Goal: Task Accomplishment & Management: Complete application form

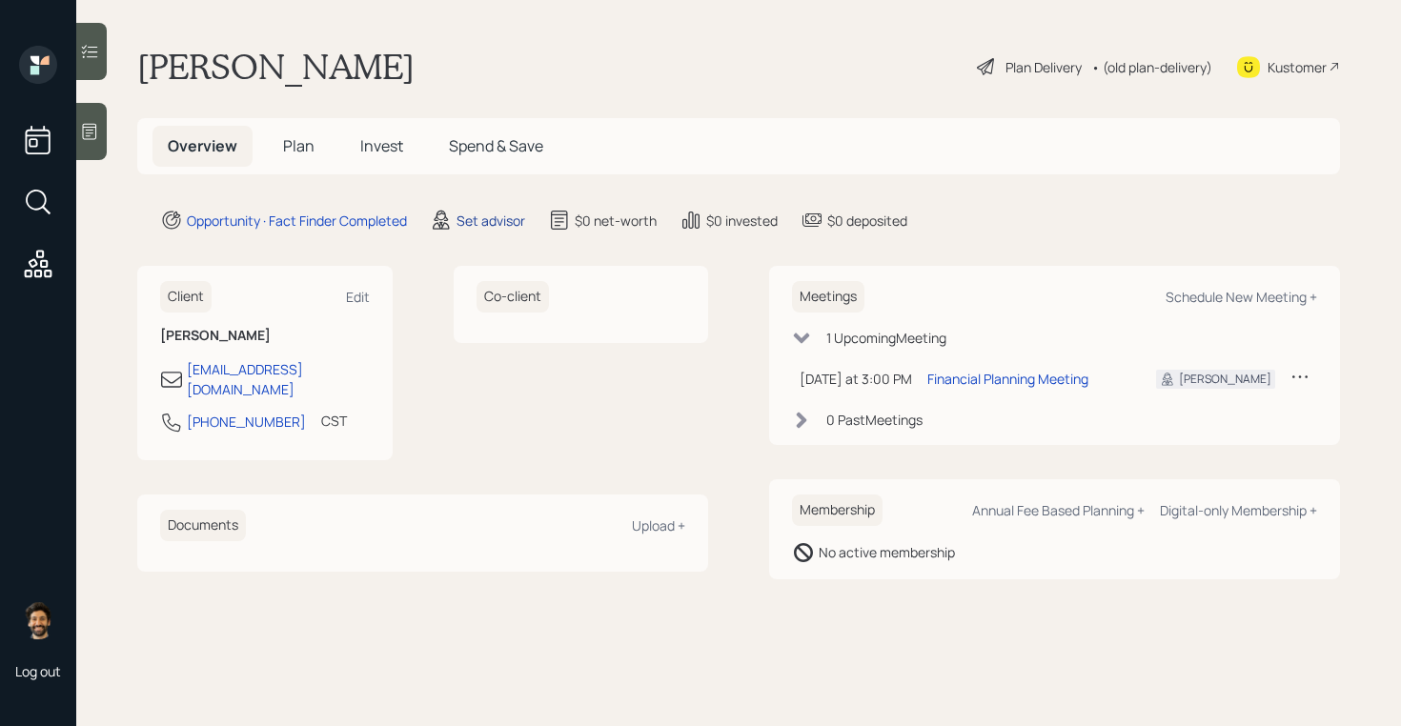
click at [498, 218] on div "Set advisor" at bounding box center [491, 221] width 69 height 20
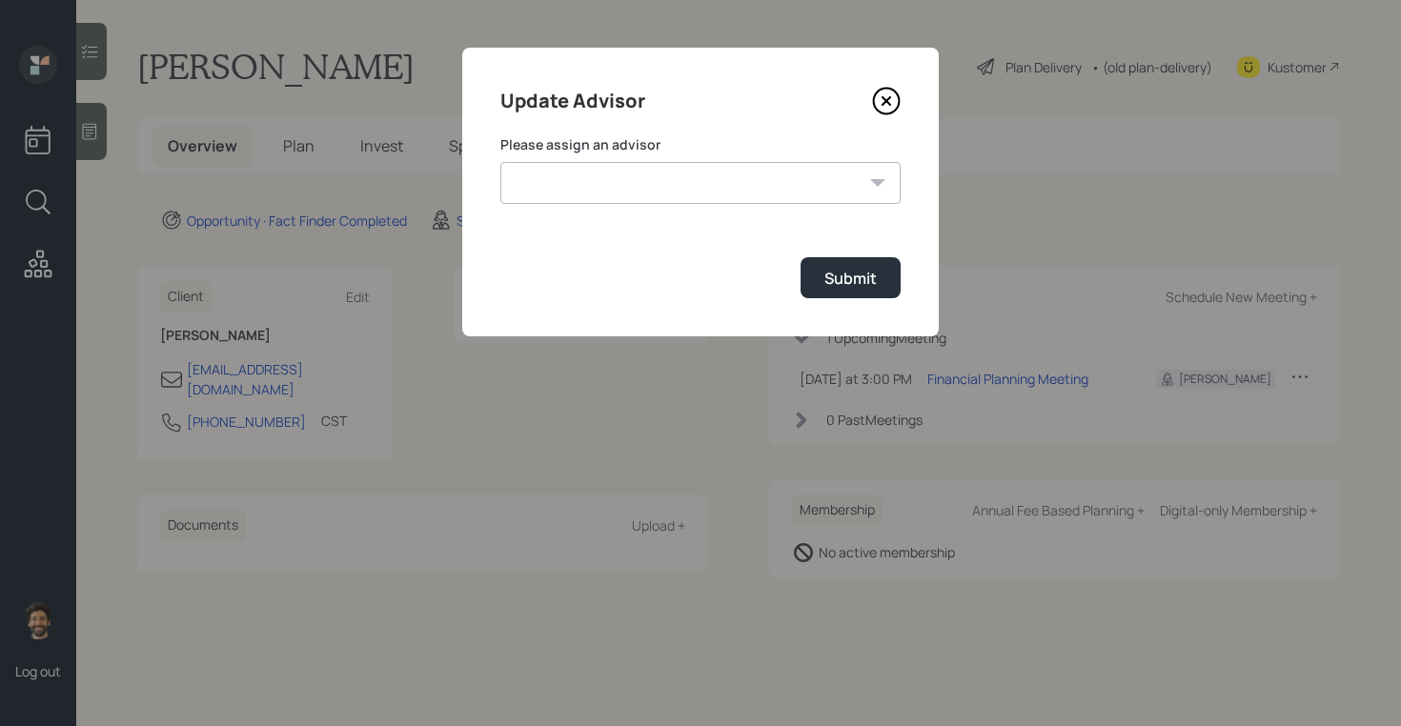
click at [573, 190] on select "[PERSON_NAME] [PERSON_NAME] [PERSON_NAME] End [PERSON_NAME] [PERSON_NAME] [PERS…" at bounding box center [700, 183] width 400 height 42
select select "f14b762f-c7c2-4b89-9227-8fa891345eea"
click at [500, 162] on select "[PERSON_NAME] [PERSON_NAME] [PERSON_NAME] End [PERSON_NAME] [PERSON_NAME] [PERS…" at bounding box center [700, 183] width 400 height 42
click at [844, 287] on div "Submit" at bounding box center [851, 278] width 52 height 21
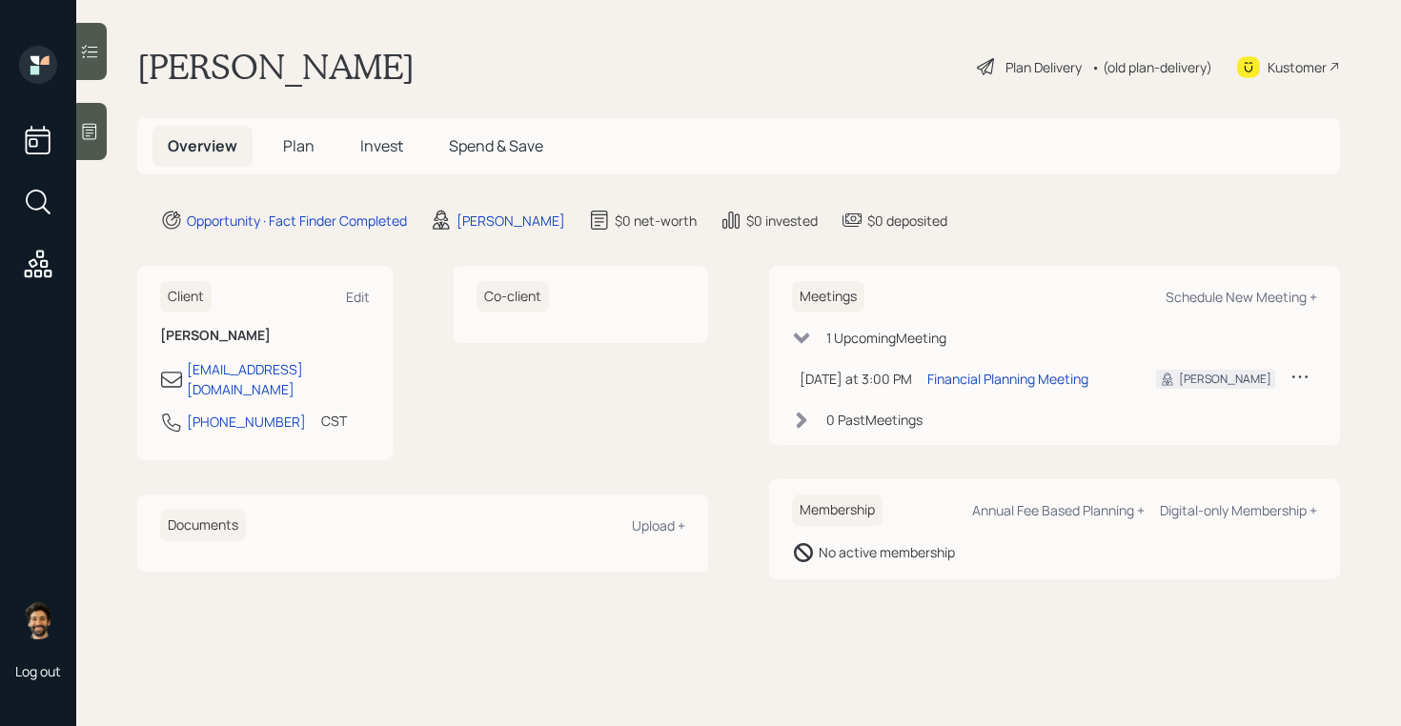
click at [293, 144] on span "Plan" at bounding box center [298, 145] width 31 height 21
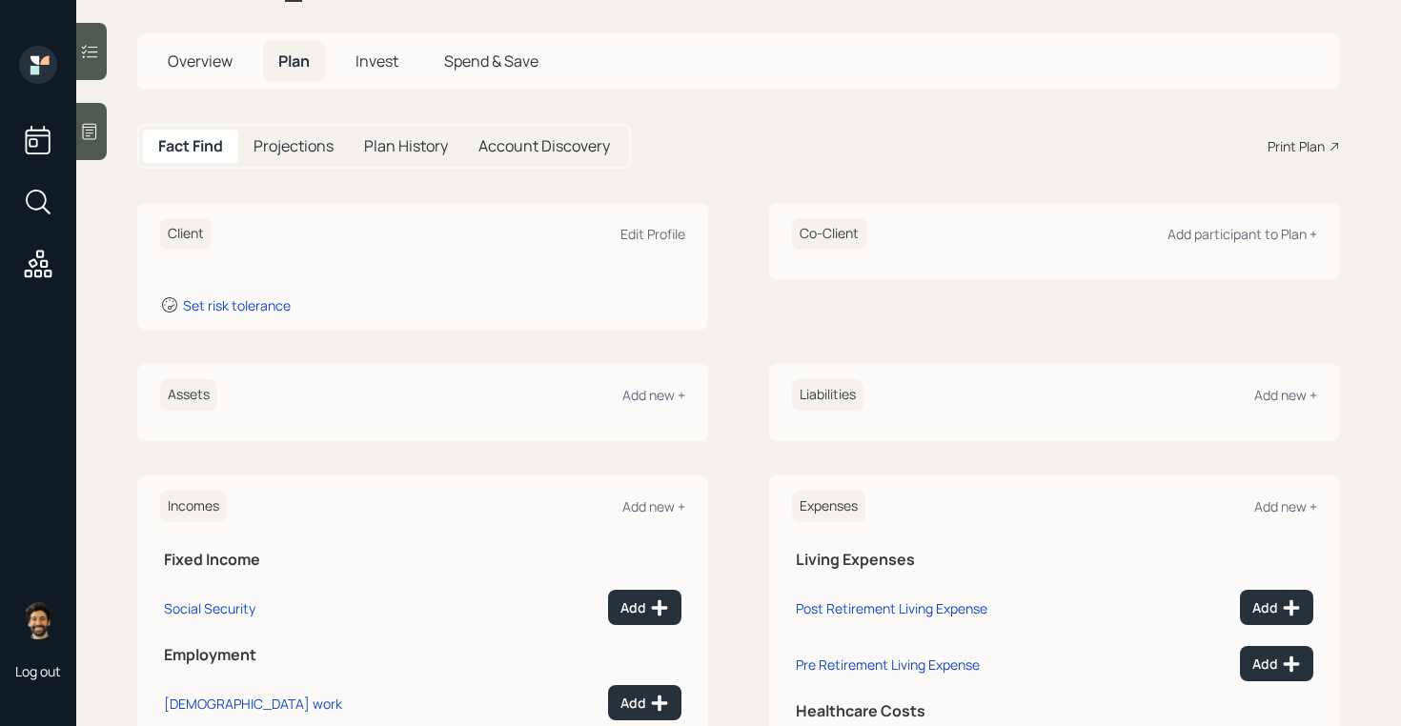
scroll to position [88, 0]
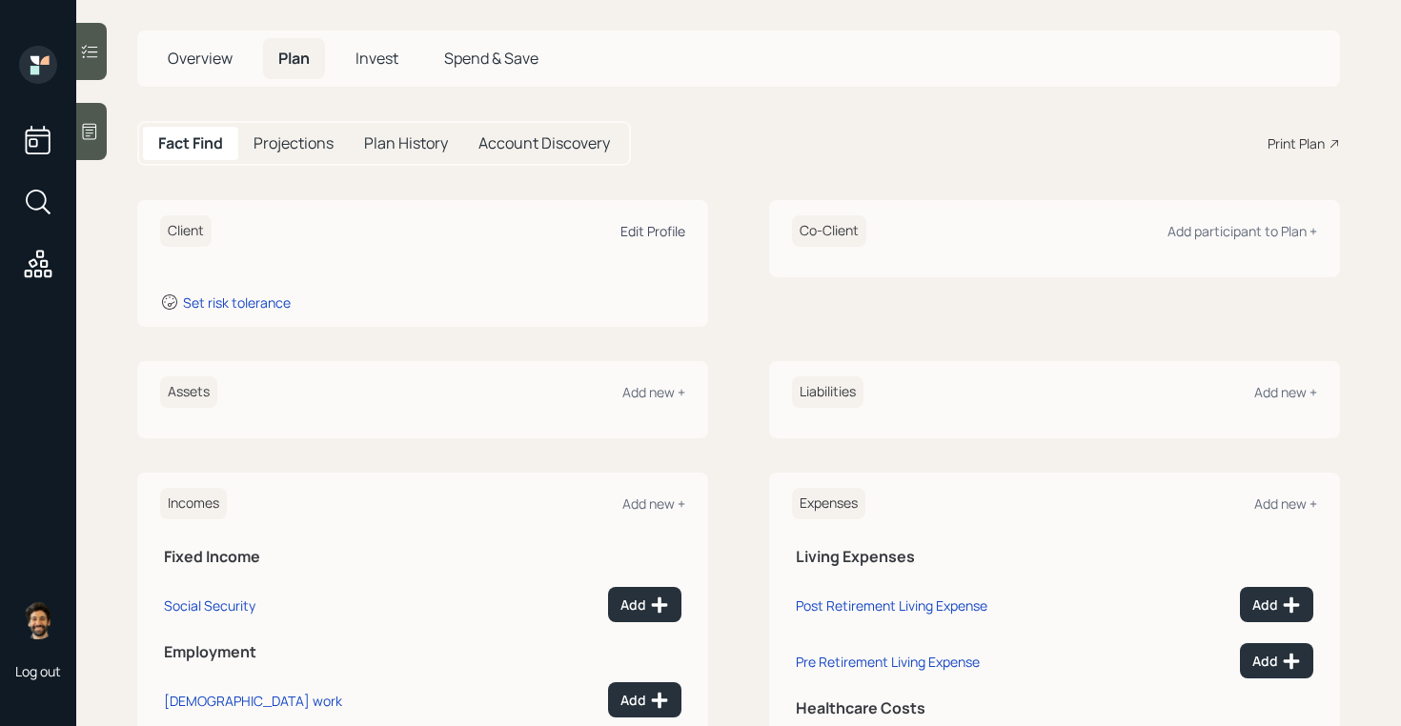
click at [641, 234] on div "Edit Profile" at bounding box center [653, 231] width 65 height 18
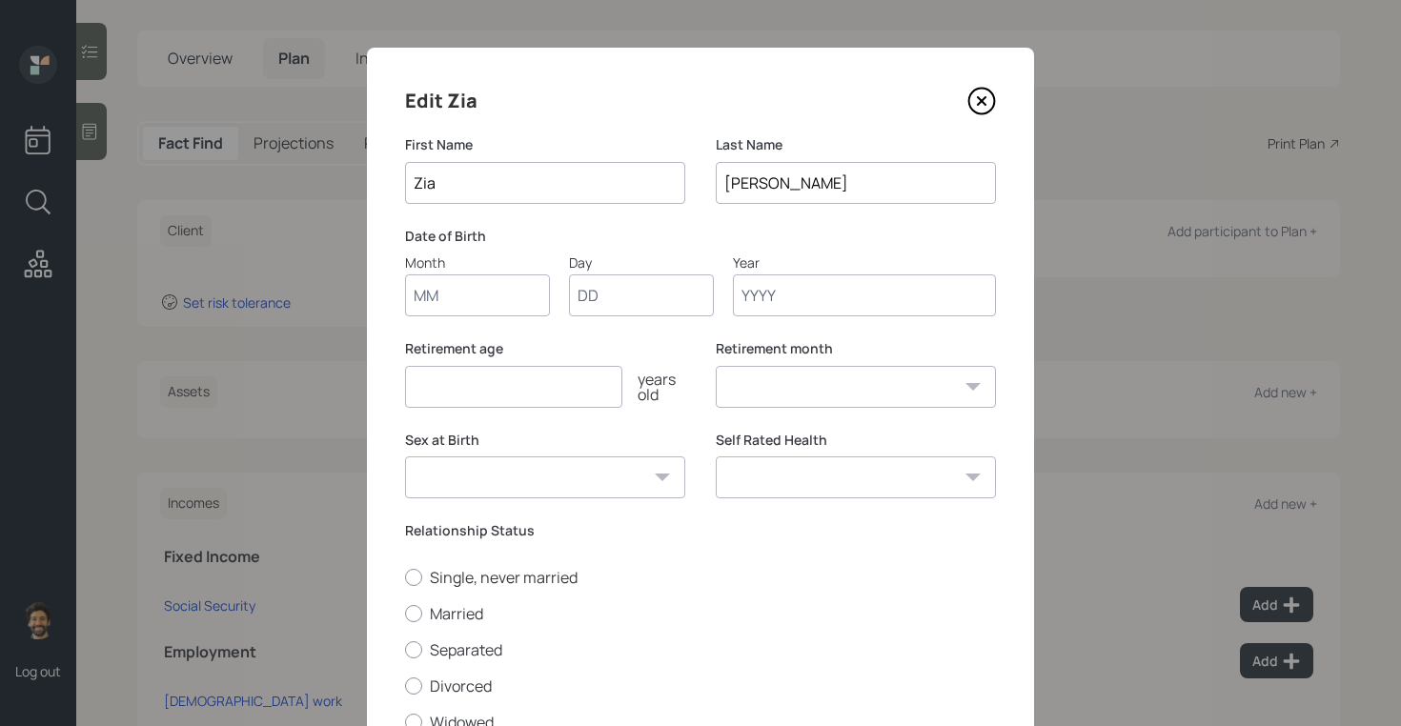
click at [459, 286] on input "Month" at bounding box center [477, 296] width 145 height 42
type input "01"
type input "1970"
select select "1"
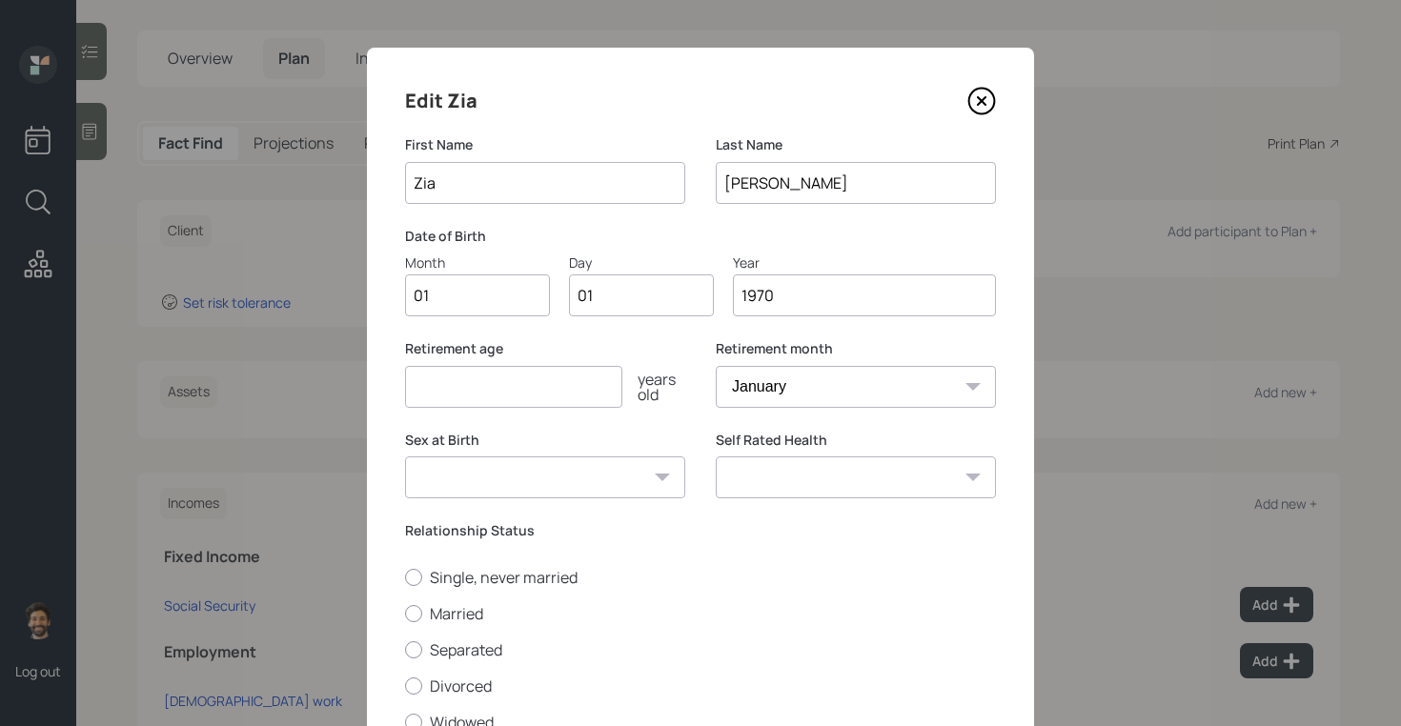
type input "1970"
click at [452, 390] on input "number" at bounding box center [513, 387] width 217 height 42
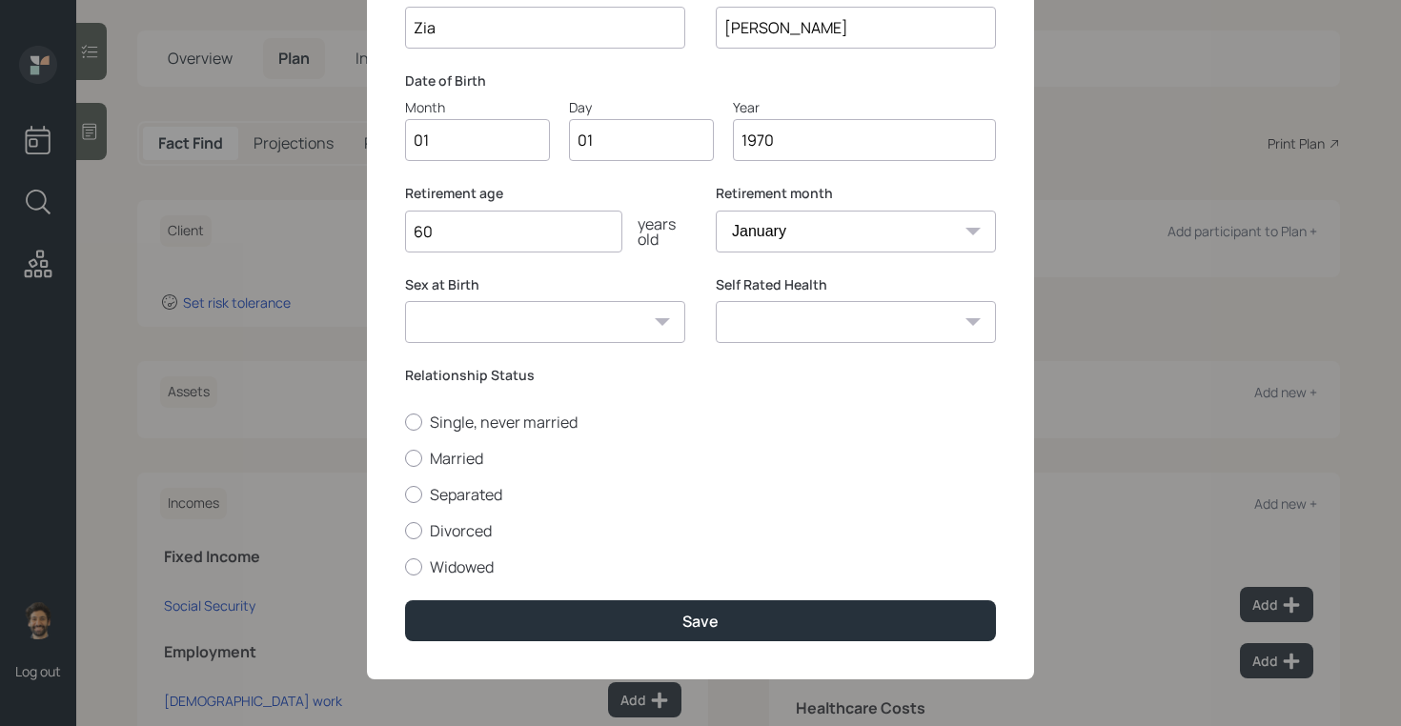
scroll to position [157, 0]
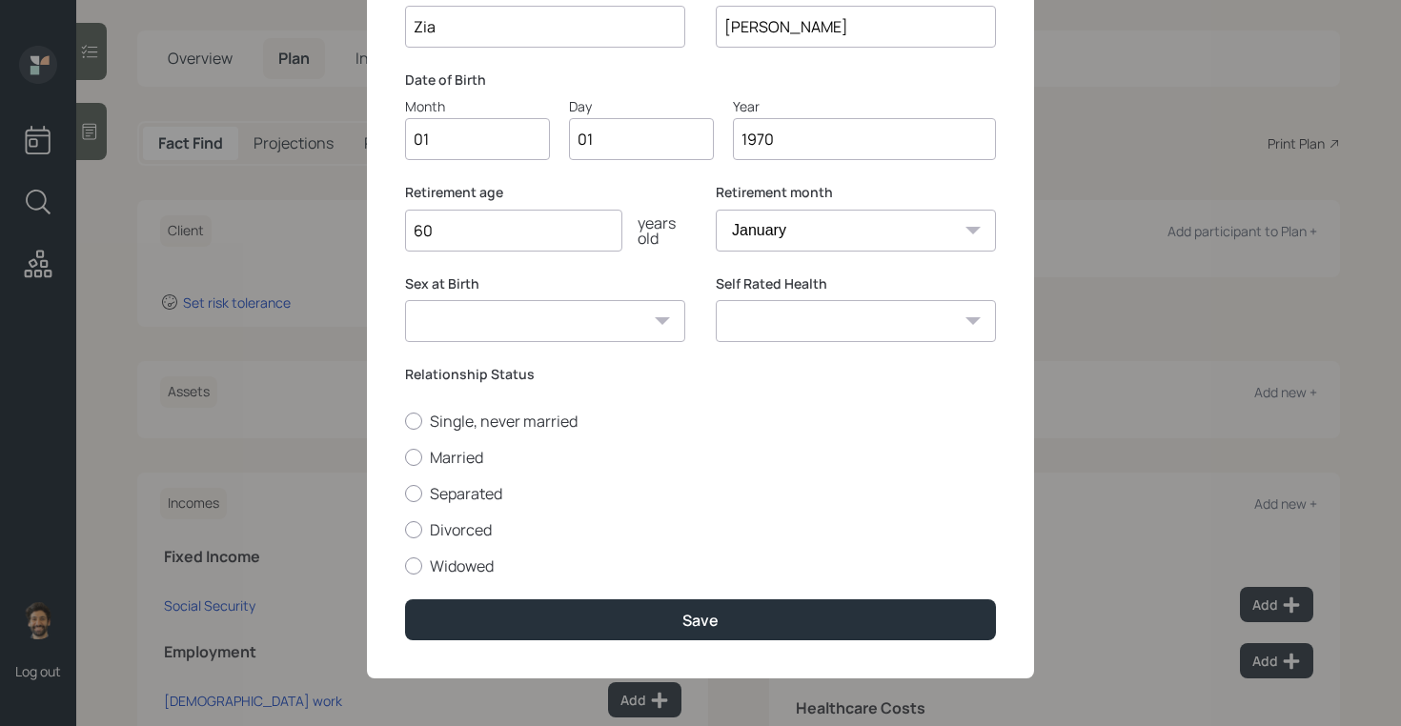
click at [451, 237] on input "60" at bounding box center [513, 231] width 217 height 42
type input "65"
click at [415, 422] on div at bounding box center [413, 421] width 17 height 17
click at [405, 421] on input "Single, never married" at bounding box center [404, 420] width 1 height 1
radio input "true"
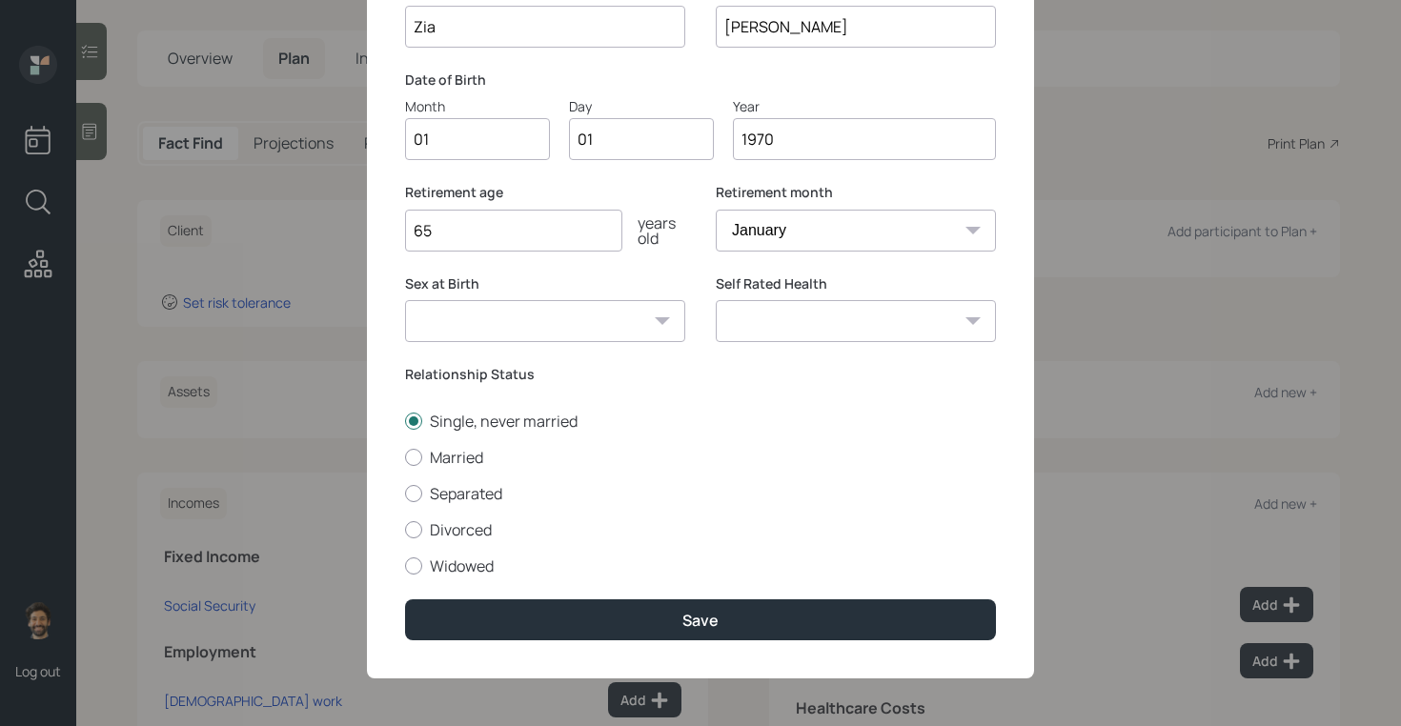
click at [457, 595] on div "Edit Zia First Name [PERSON_NAME] Last Name [PERSON_NAME] Date of Birth Month 0…" at bounding box center [700, 284] width 667 height 787
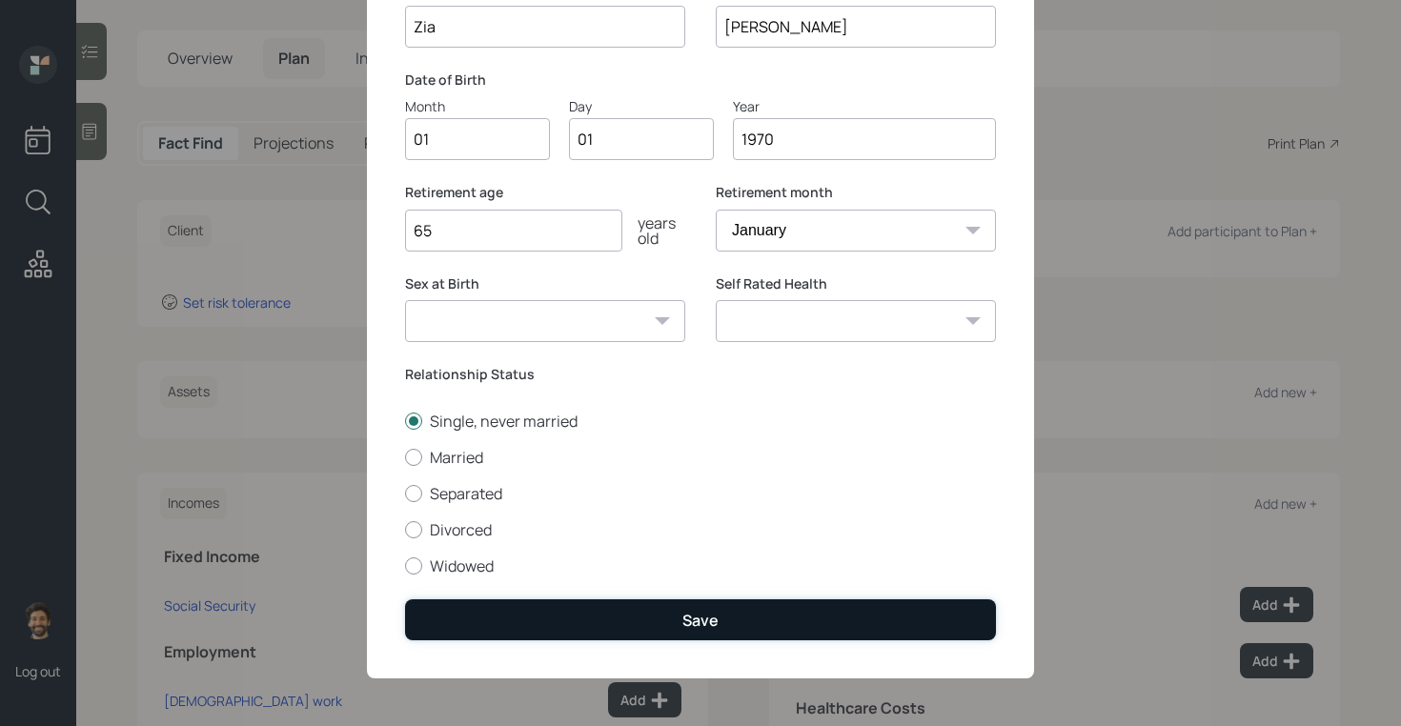
click at [461, 607] on button "Save" at bounding box center [700, 620] width 591 height 41
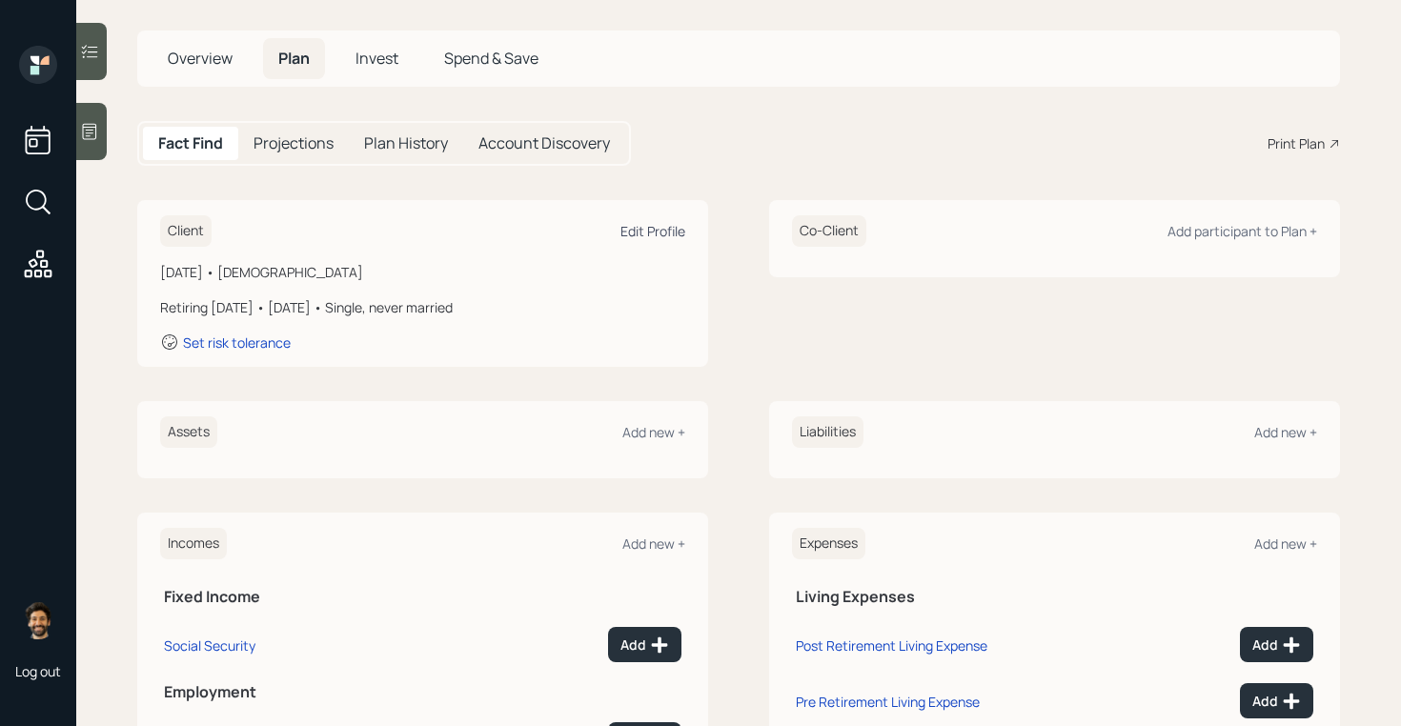
click at [657, 225] on div "Edit Profile" at bounding box center [653, 231] width 65 height 18
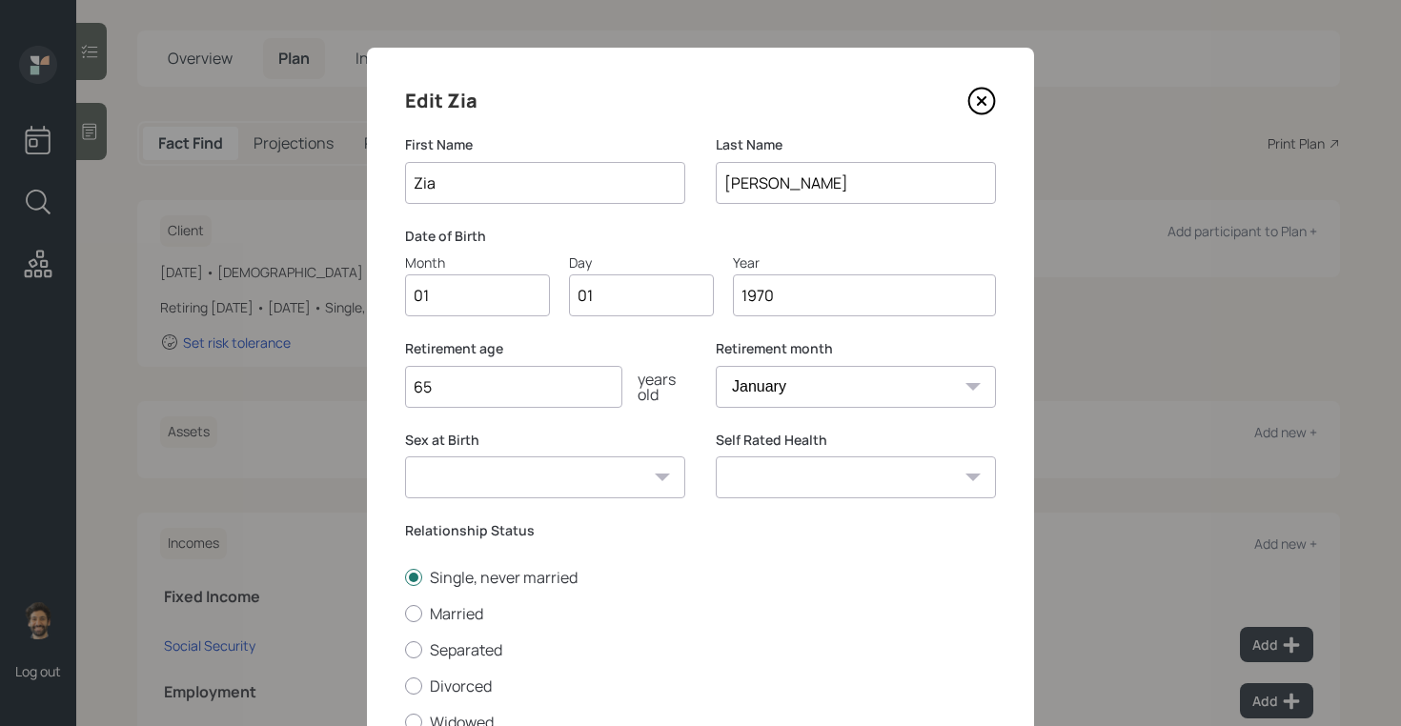
click at [792, 300] on input "1970" at bounding box center [864, 296] width 263 height 42
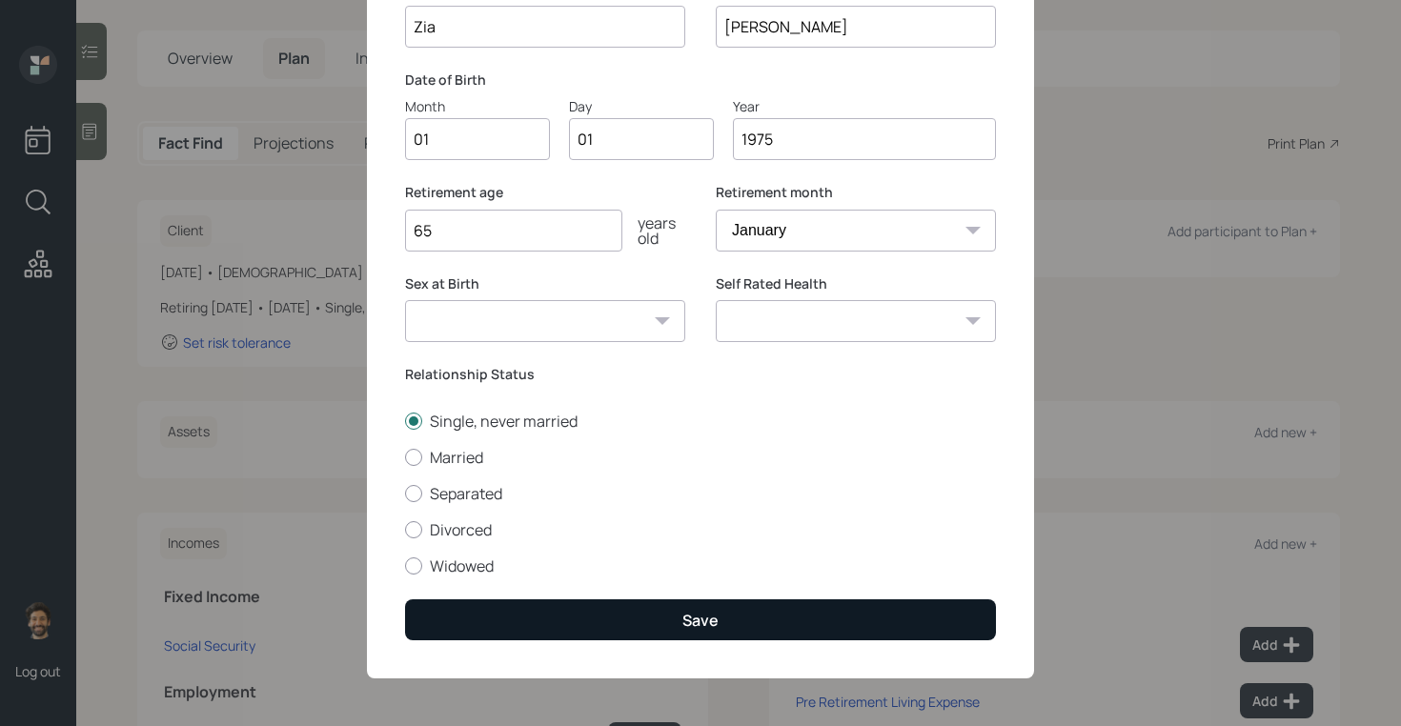
type input "1975"
click at [463, 621] on button "Save" at bounding box center [700, 620] width 591 height 41
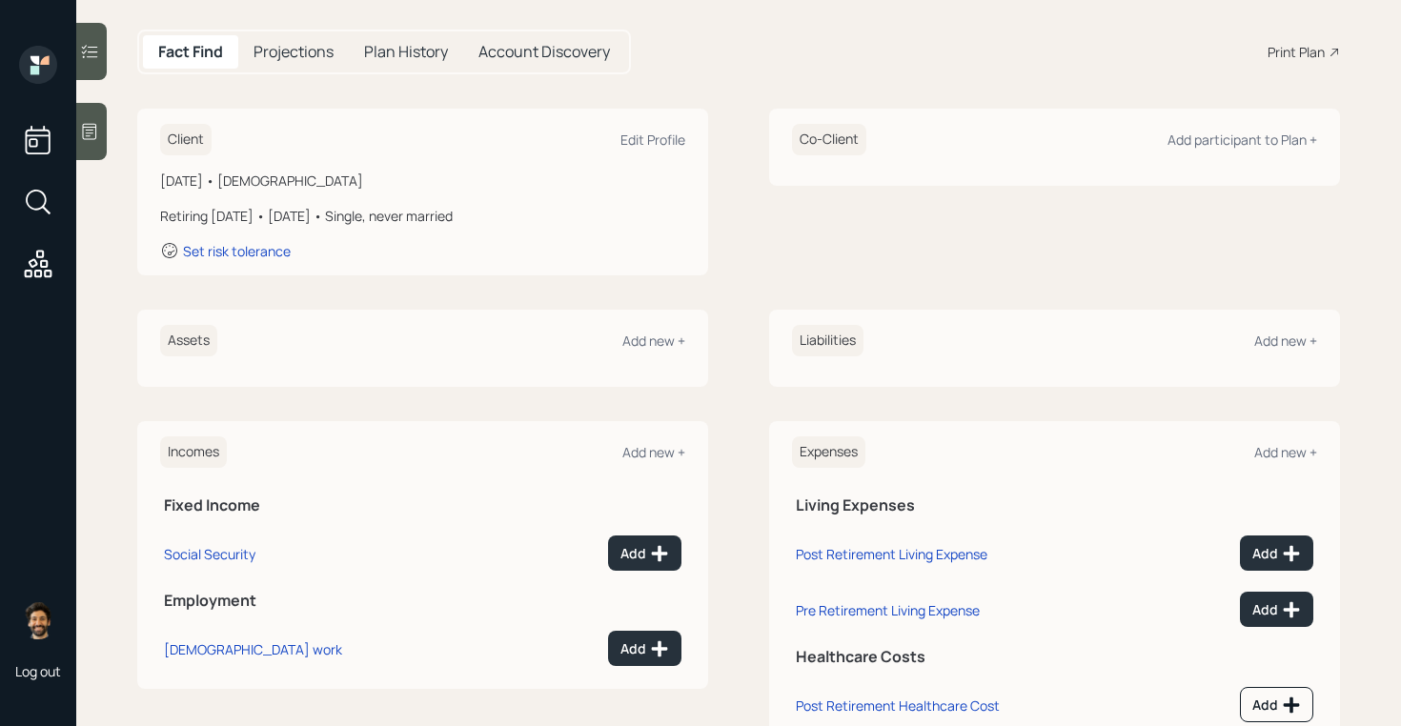
scroll to position [215, 0]
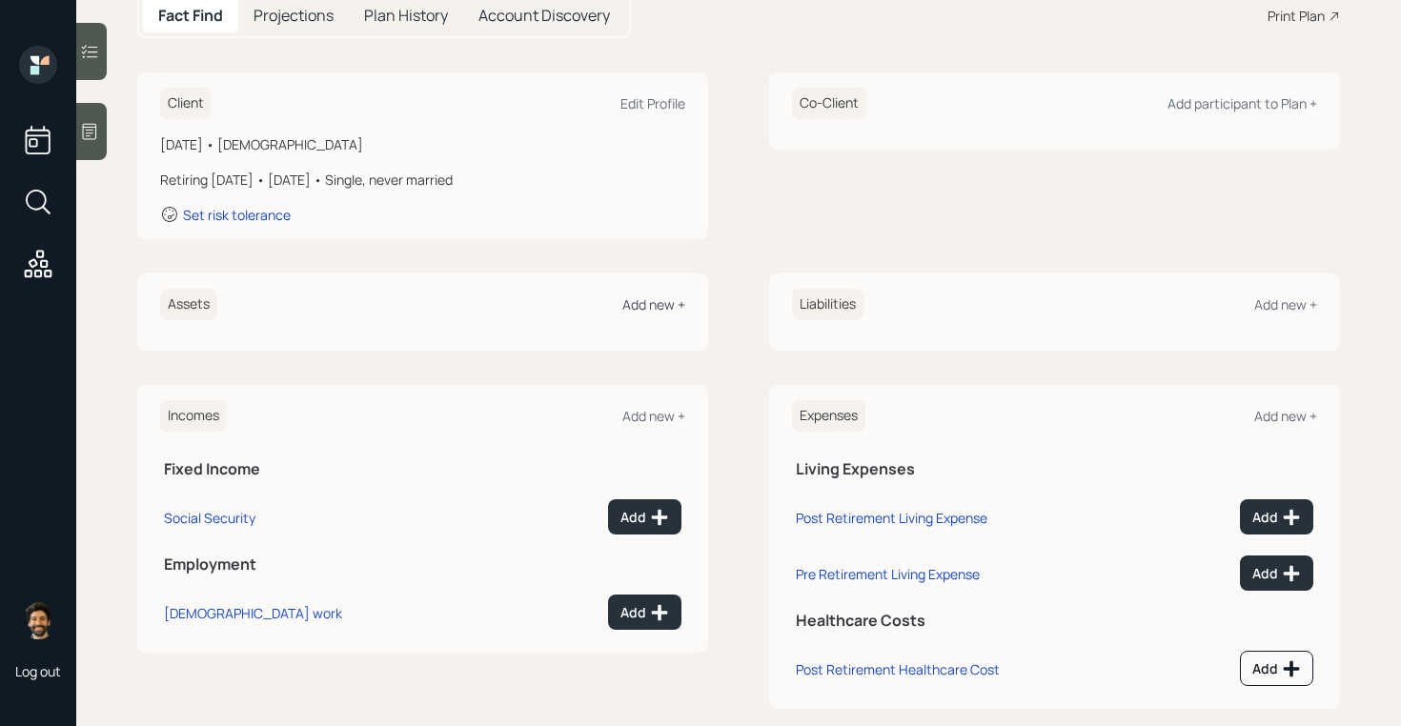
click at [656, 311] on div "Add new +" at bounding box center [653, 304] width 63 height 18
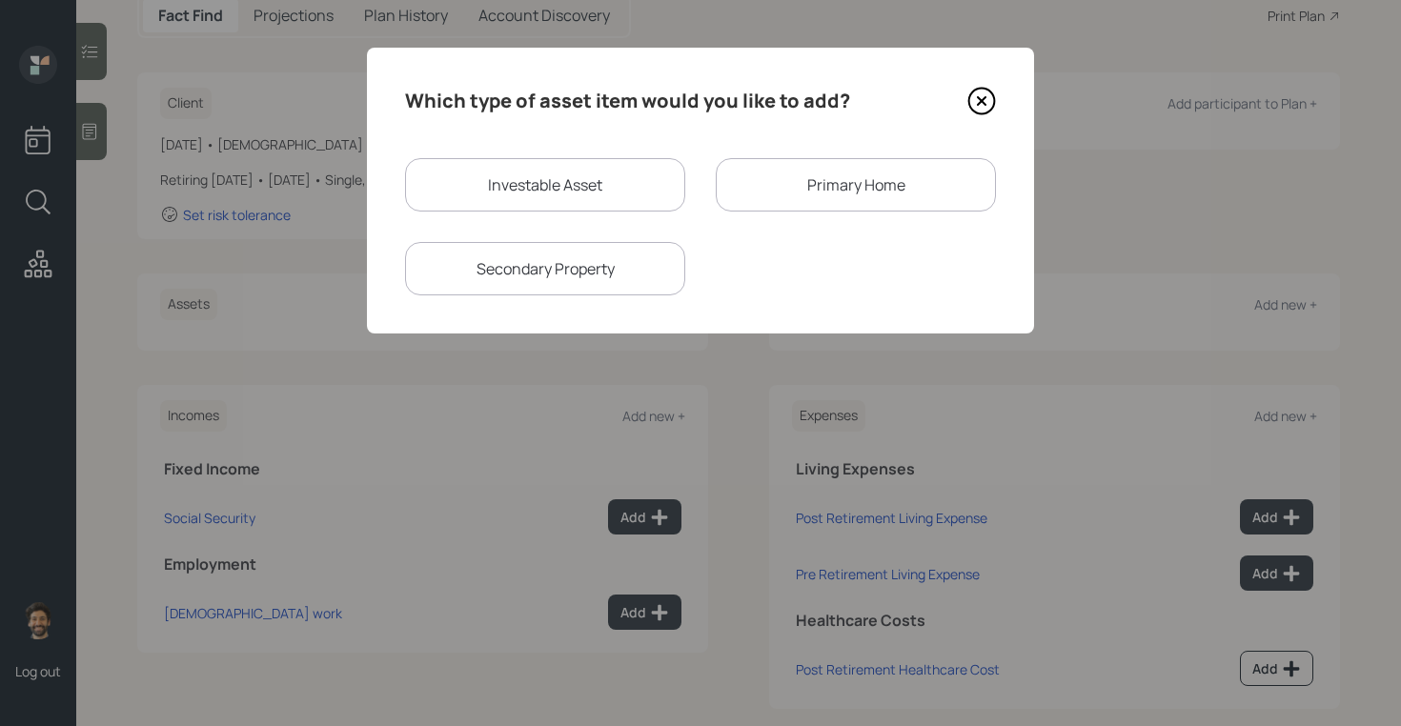
click at [499, 187] on div "Investable Asset" at bounding box center [545, 184] width 280 height 53
select select "taxable"
select select "balanced"
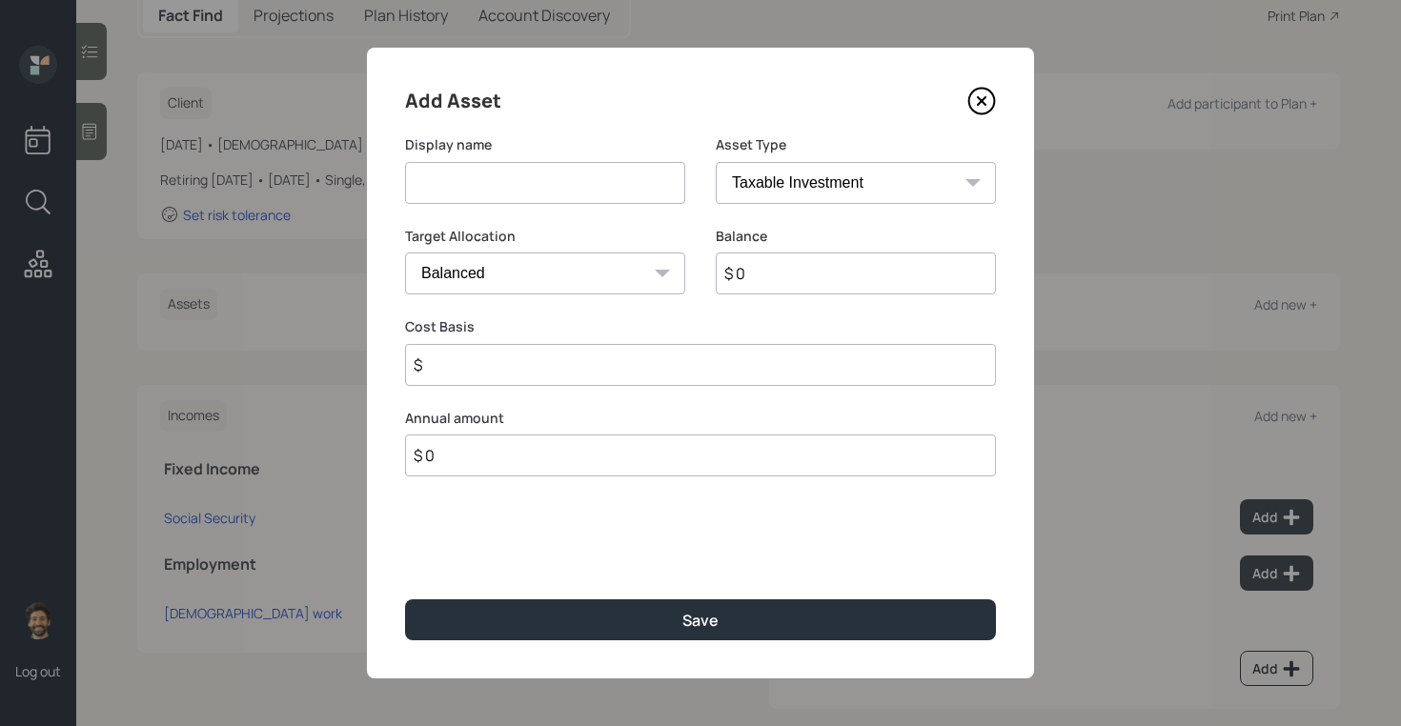
click at [450, 179] on input at bounding box center [545, 183] width 280 height 42
type input "Checking / Savings"
click at [783, 284] on input "$ 0" at bounding box center [856, 274] width 280 height 42
type input "$ 50,000"
click at [762, 170] on select "SEP [PERSON_NAME] IRA 401(k) [PERSON_NAME] 401(k) 403(b) [PERSON_NAME] 403(b) 4…" at bounding box center [856, 183] width 280 height 42
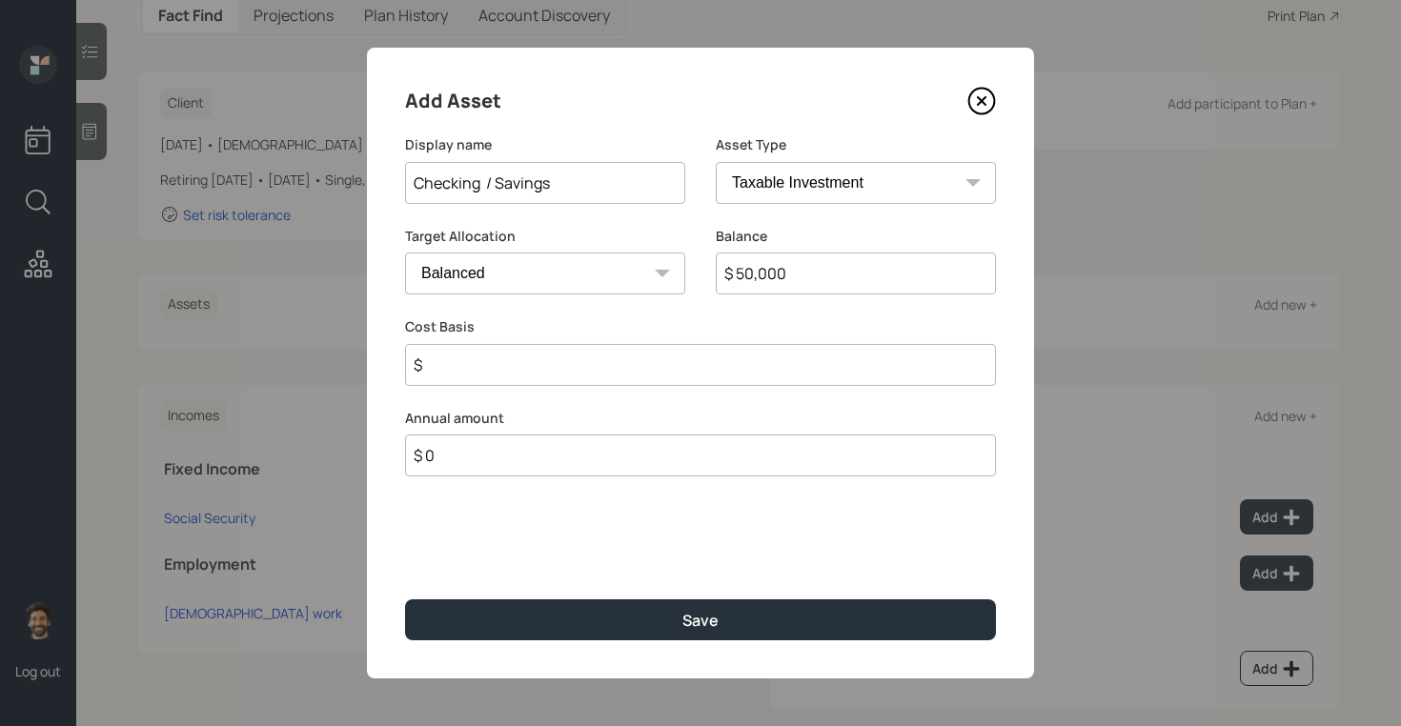
select select "emergency_fund"
click at [716, 162] on select "SEP [PERSON_NAME] IRA 401(k) [PERSON_NAME] 401(k) 403(b) [PERSON_NAME] 403(b) 4…" at bounding box center [856, 183] width 280 height 42
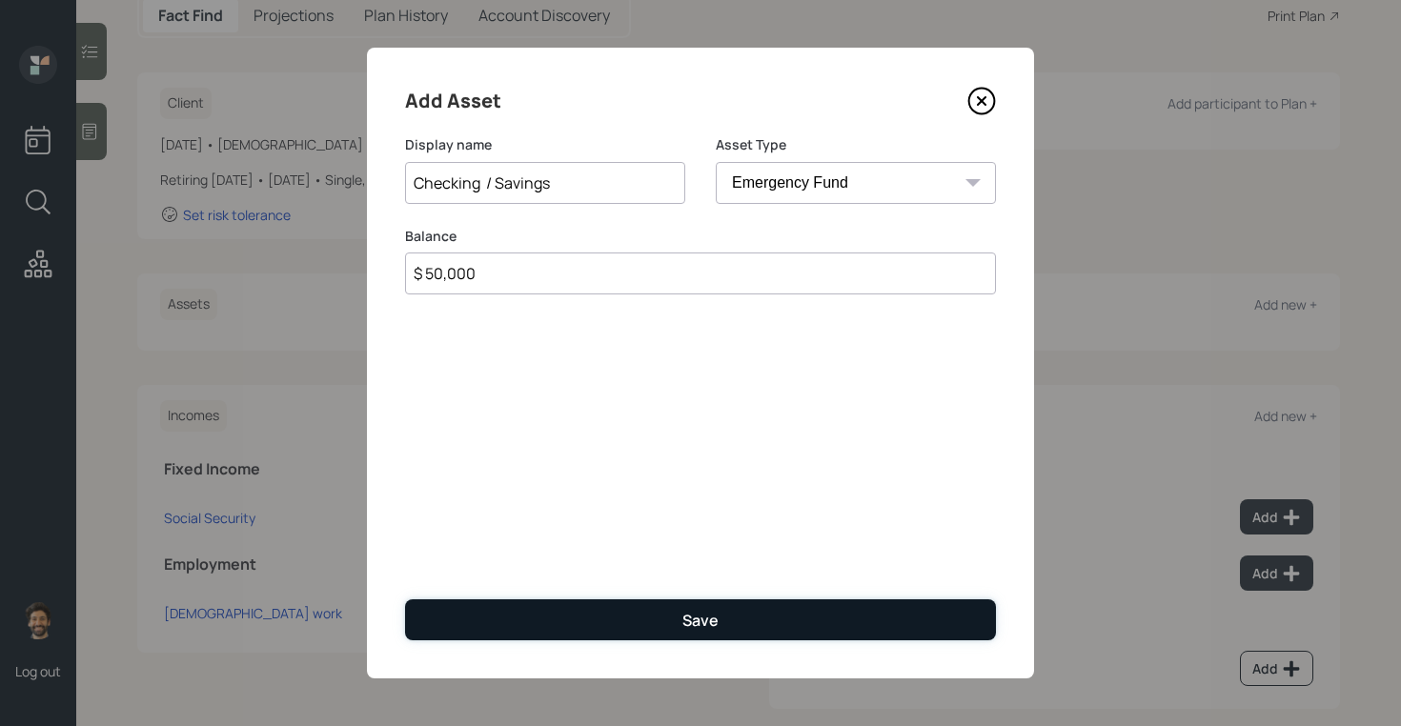
click at [538, 614] on button "Save" at bounding box center [700, 620] width 591 height 41
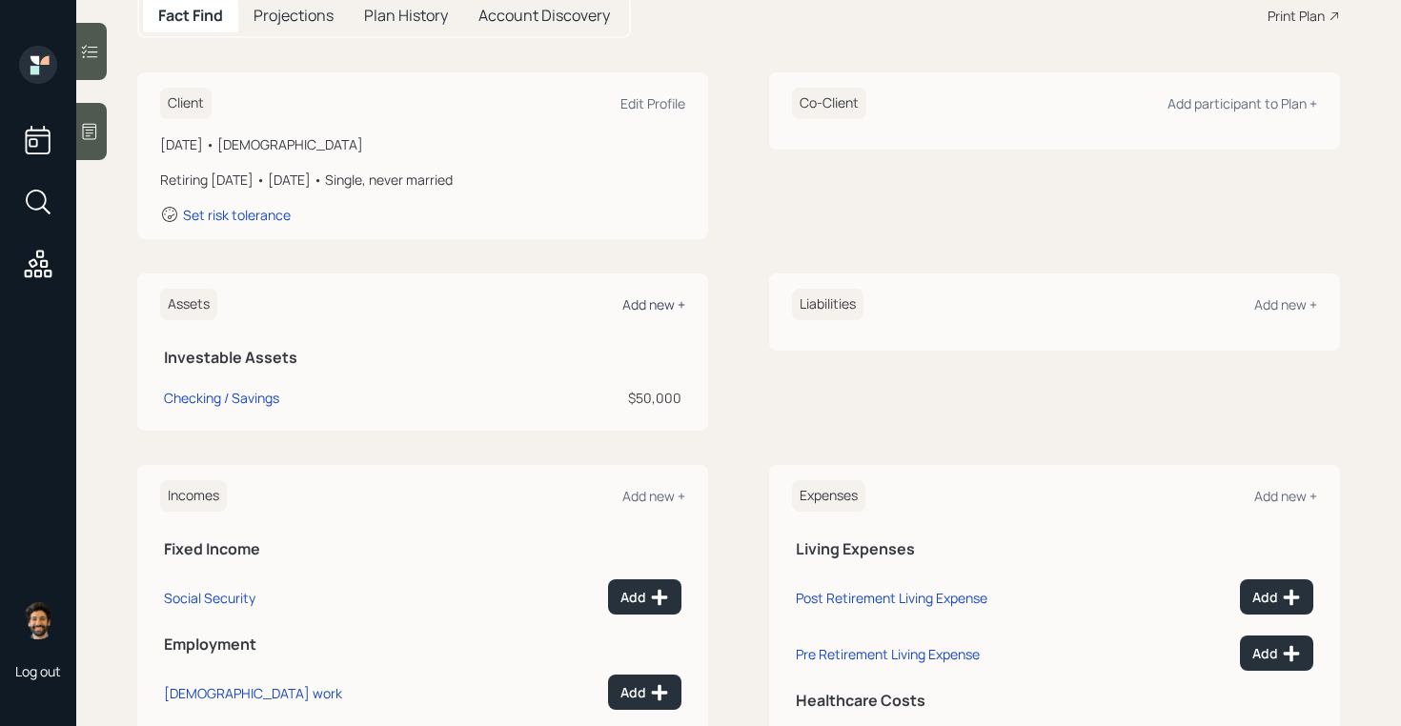
click at [662, 303] on div "Add new +" at bounding box center [653, 304] width 63 height 18
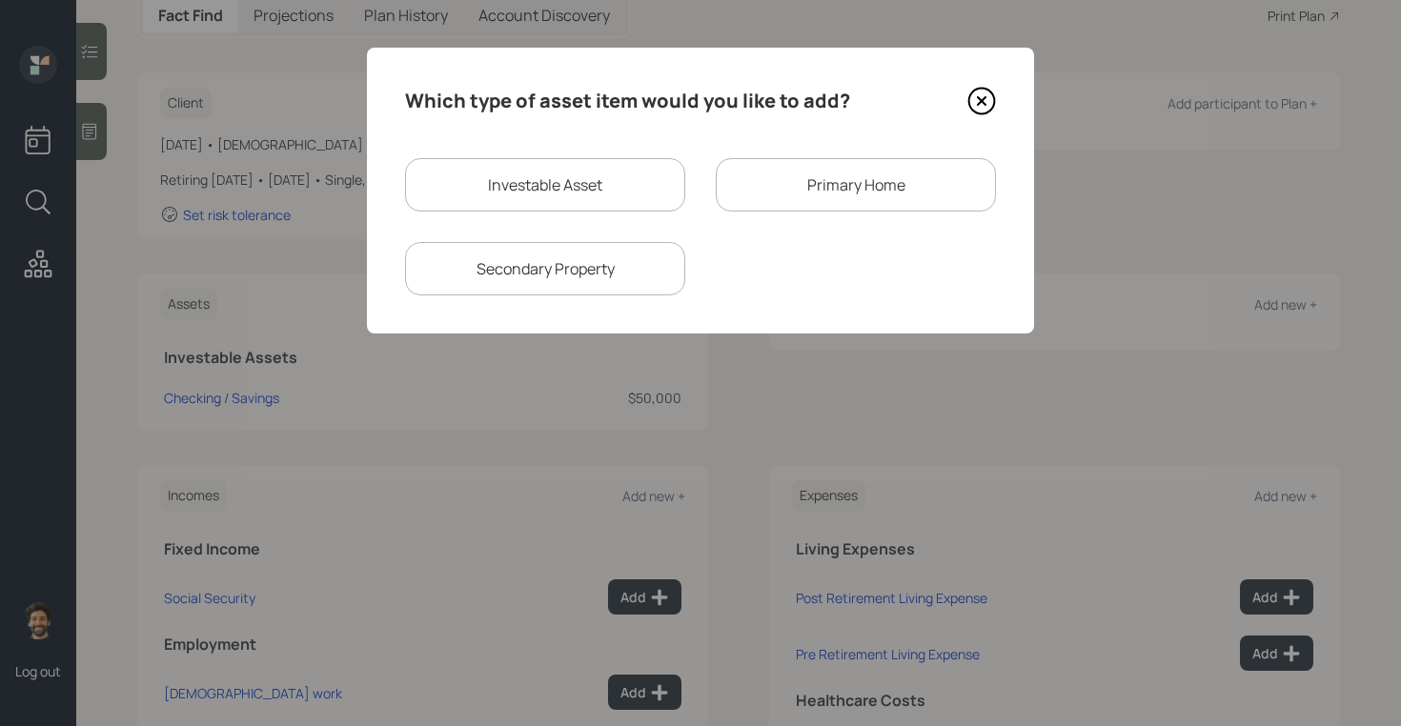
click at [538, 195] on div "Investable Asset" at bounding box center [545, 184] width 280 height 53
select select "taxable"
select select "balanced"
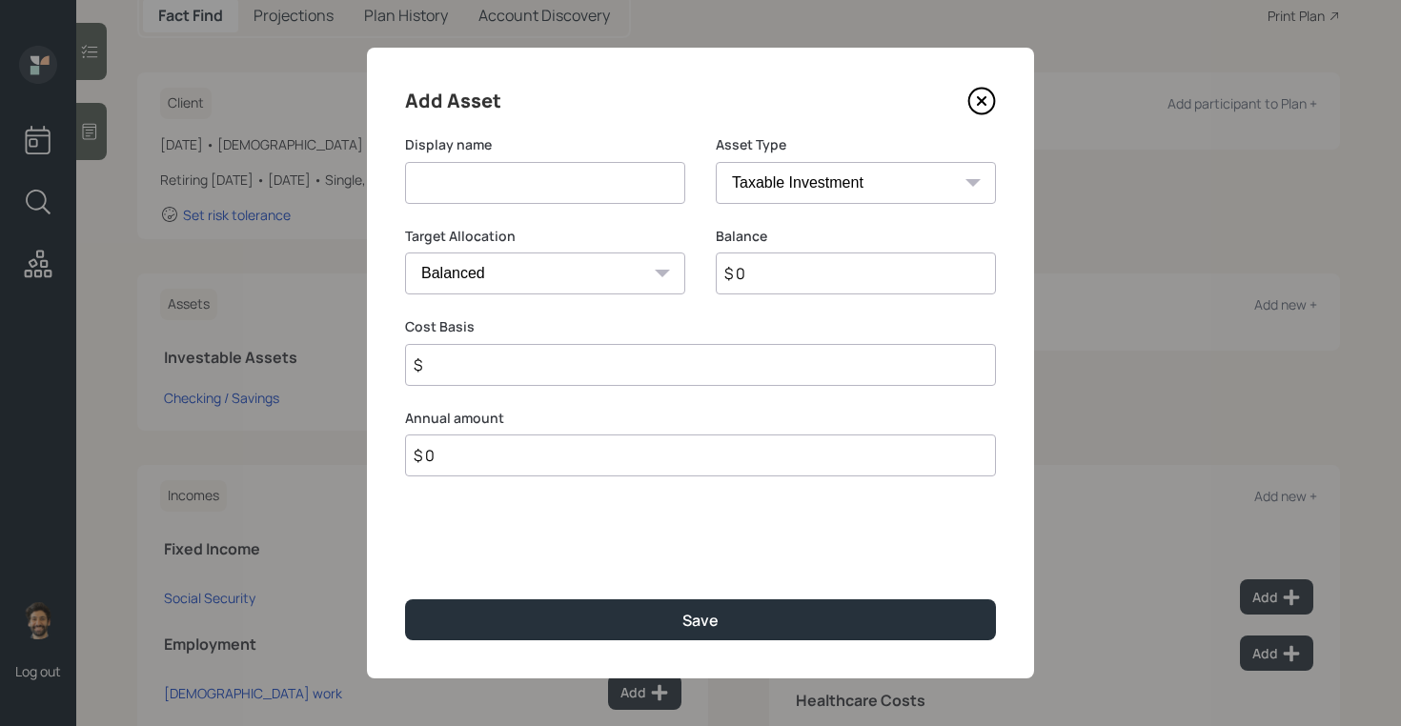
click at [544, 188] on input at bounding box center [545, 183] width 280 height 42
type input "[PERSON_NAME]"
click at [779, 272] on input "$ 0" at bounding box center [856, 274] width 280 height 42
type input "$ 50,000"
click at [793, 199] on select "SEP [PERSON_NAME] IRA 401(k) [PERSON_NAME] 401(k) 403(b) [PERSON_NAME] 403(b) 4…" at bounding box center [856, 183] width 280 height 42
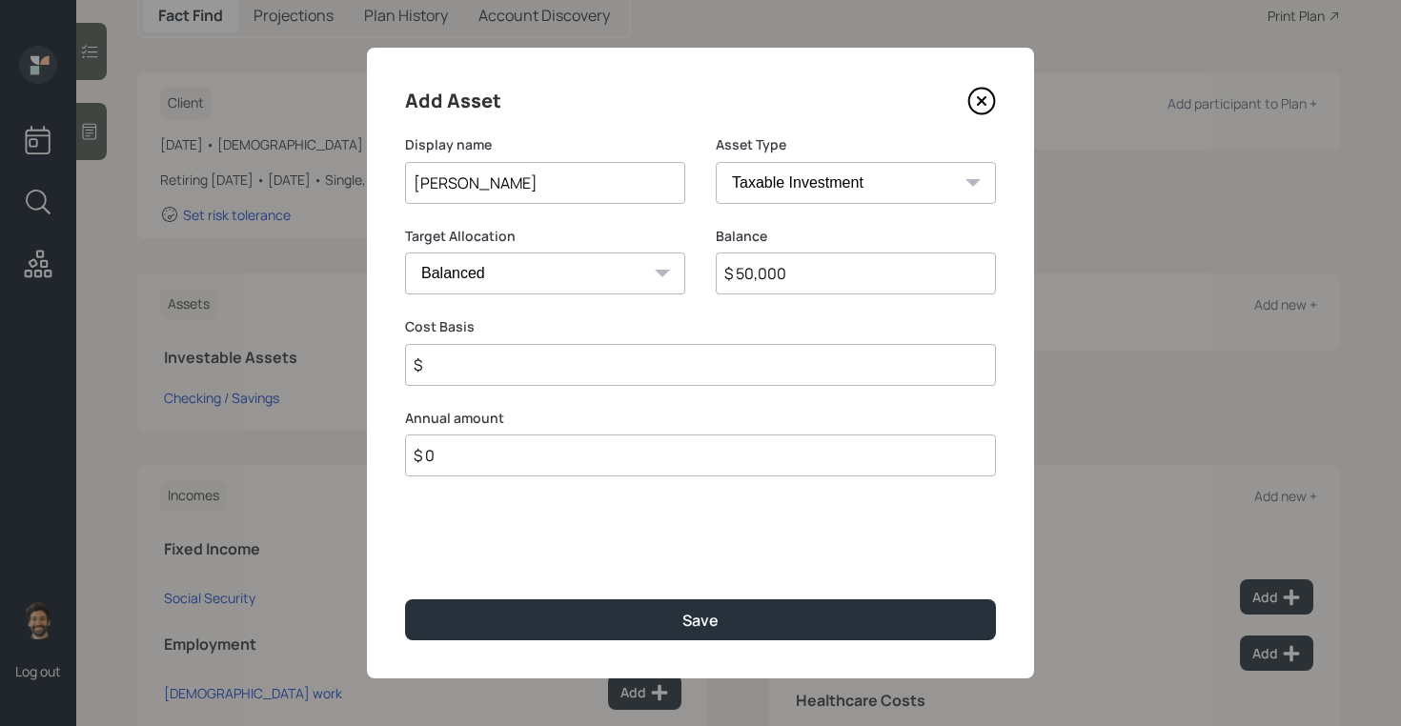
select select "roth_ira"
click at [716, 162] on select "SEP [PERSON_NAME] IRA 401(k) [PERSON_NAME] 401(k) 403(b) [PERSON_NAME] 403(b) 4…" at bounding box center [856, 183] width 280 height 42
click at [484, 363] on input "$" at bounding box center [700, 365] width 591 height 42
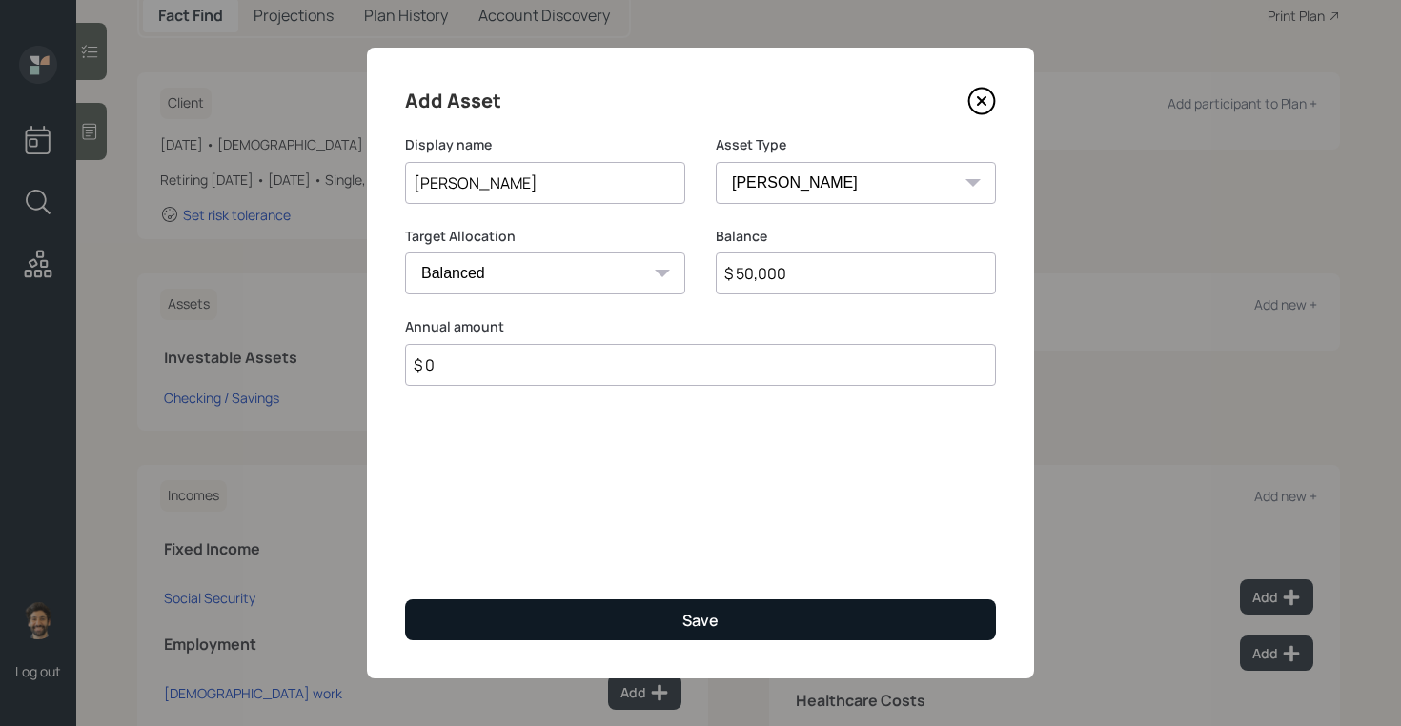
type input "$ 0"
click at [473, 606] on button "Save" at bounding box center [700, 620] width 591 height 41
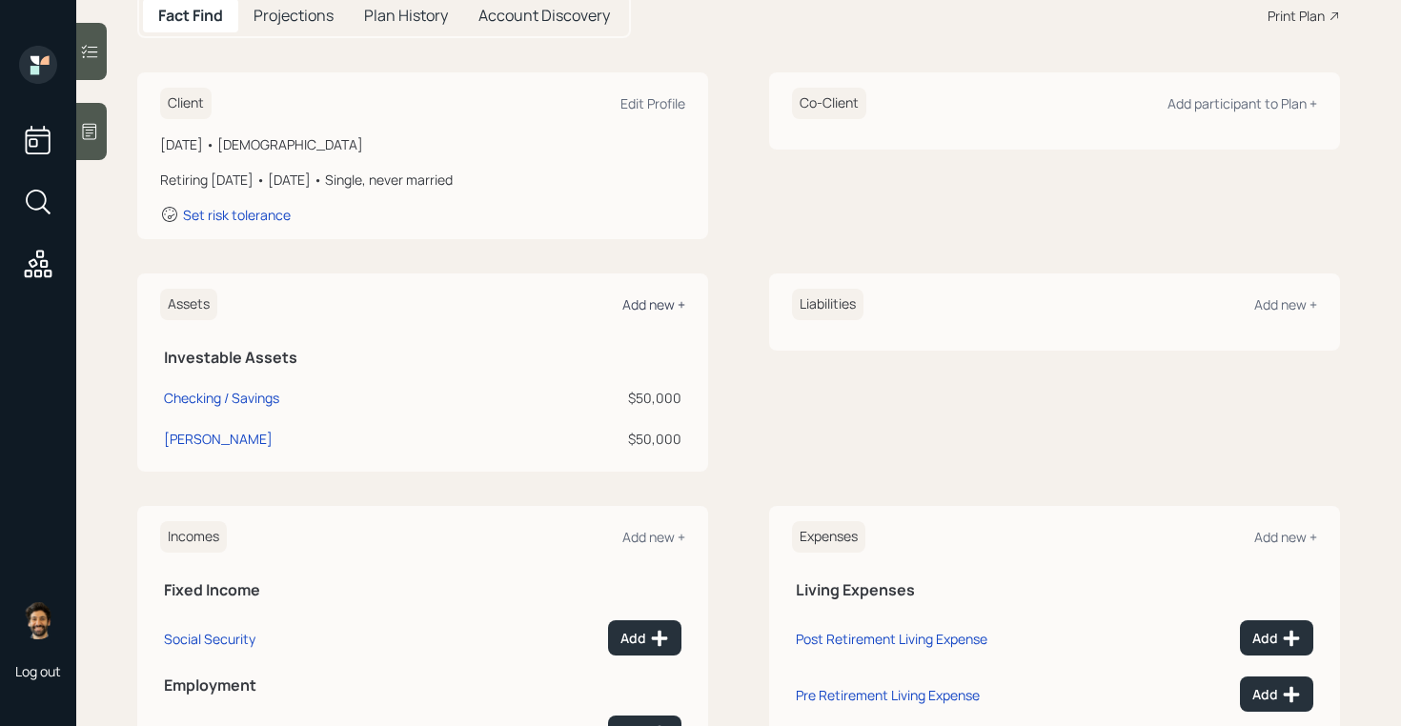
click at [656, 305] on div "Add new +" at bounding box center [653, 304] width 63 height 18
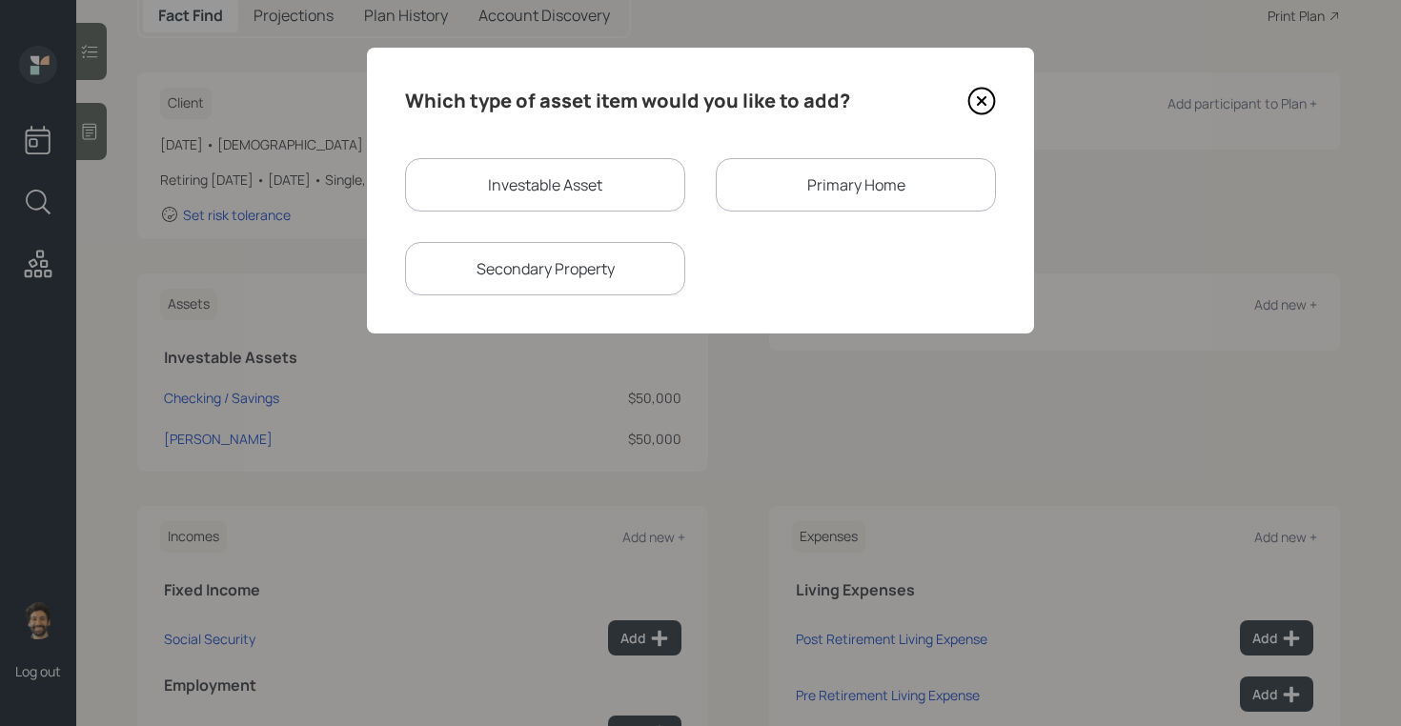
click at [512, 190] on div "Investable Asset" at bounding box center [545, 184] width 280 height 53
select select "taxable"
select select "balanced"
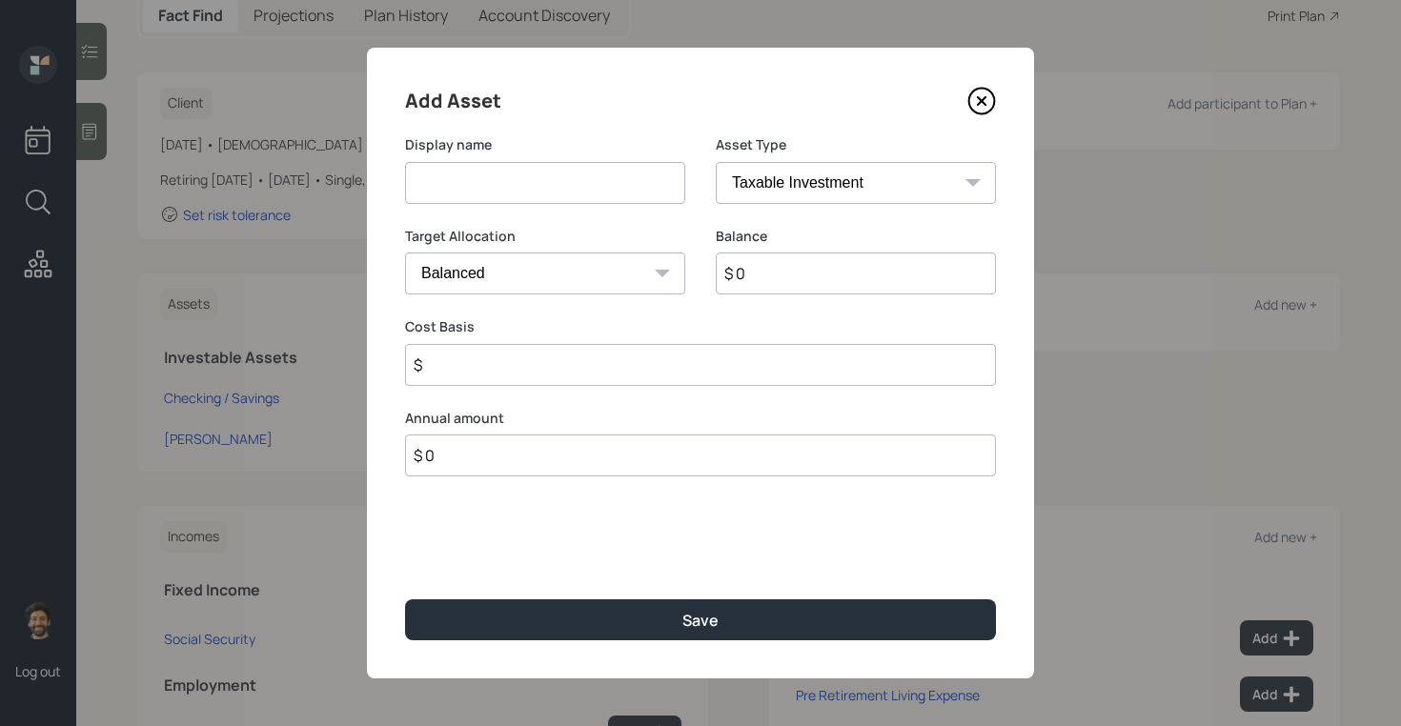
click at [484, 206] on div "Display name" at bounding box center [545, 181] width 280 height 92
click at [464, 184] on input at bounding box center [545, 183] width 280 height 42
type input "Trad IRA"
click at [786, 273] on input "$ 0" at bounding box center [856, 274] width 280 height 42
type input "$ 45,000"
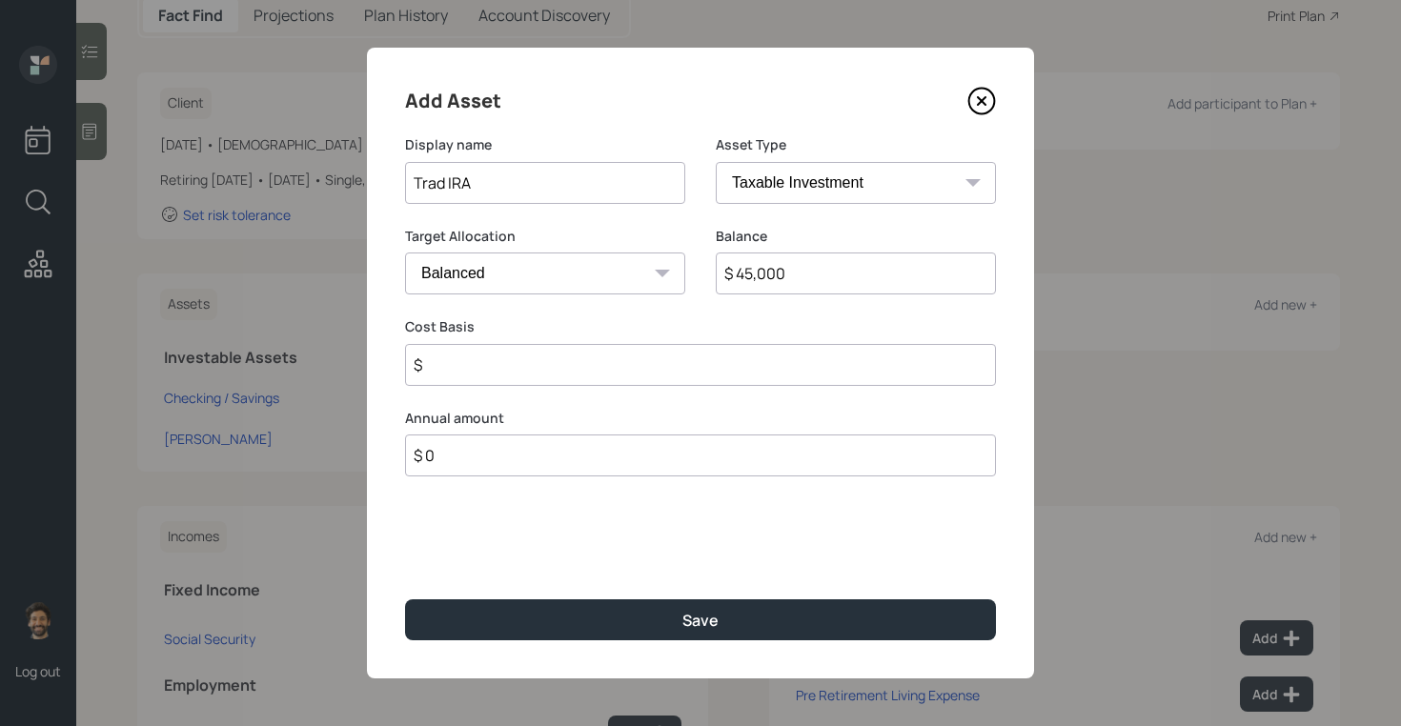
click at [747, 186] on select "SEP [PERSON_NAME] IRA 401(k) [PERSON_NAME] 401(k) 403(b) [PERSON_NAME] 403(b) 4…" at bounding box center [856, 183] width 280 height 42
select select "ira"
click at [716, 162] on select "SEP [PERSON_NAME] IRA 401(k) [PERSON_NAME] 401(k) 403(b) [PERSON_NAME] 403(b) 4…" at bounding box center [856, 183] width 280 height 42
click at [492, 360] on input "$" at bounding box center [700, 365] width 591 height 42
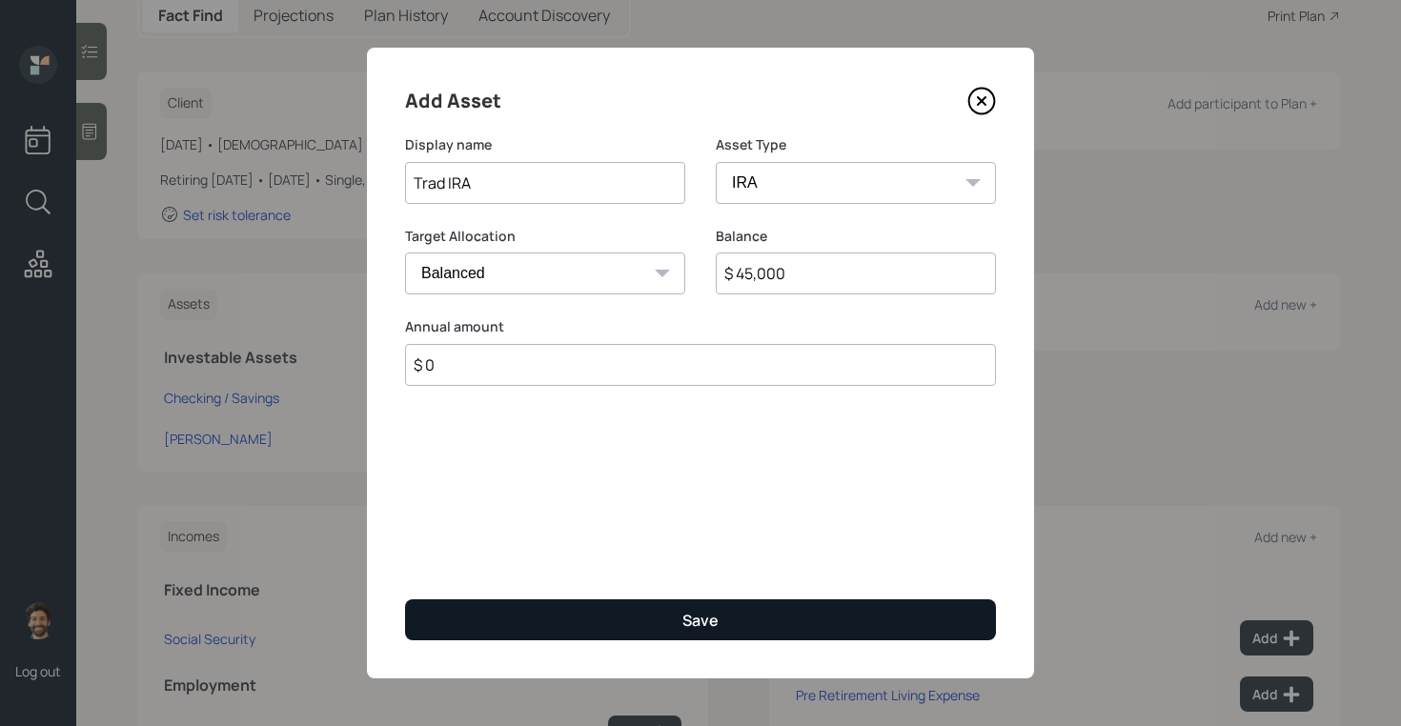
type input "$ 0"
click at [465, 629] on button "Save" at bounding box center [700, 620] width 591 height 41
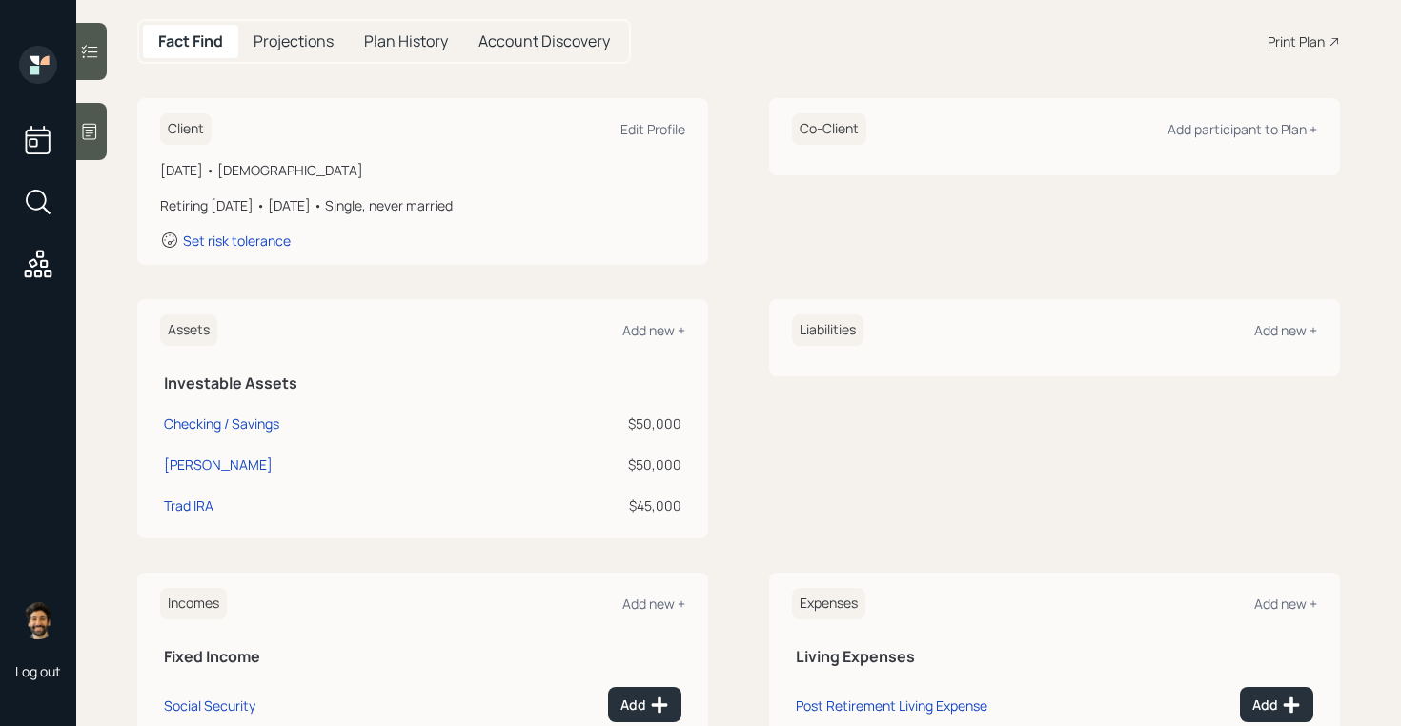
scroll to position [406, 0]
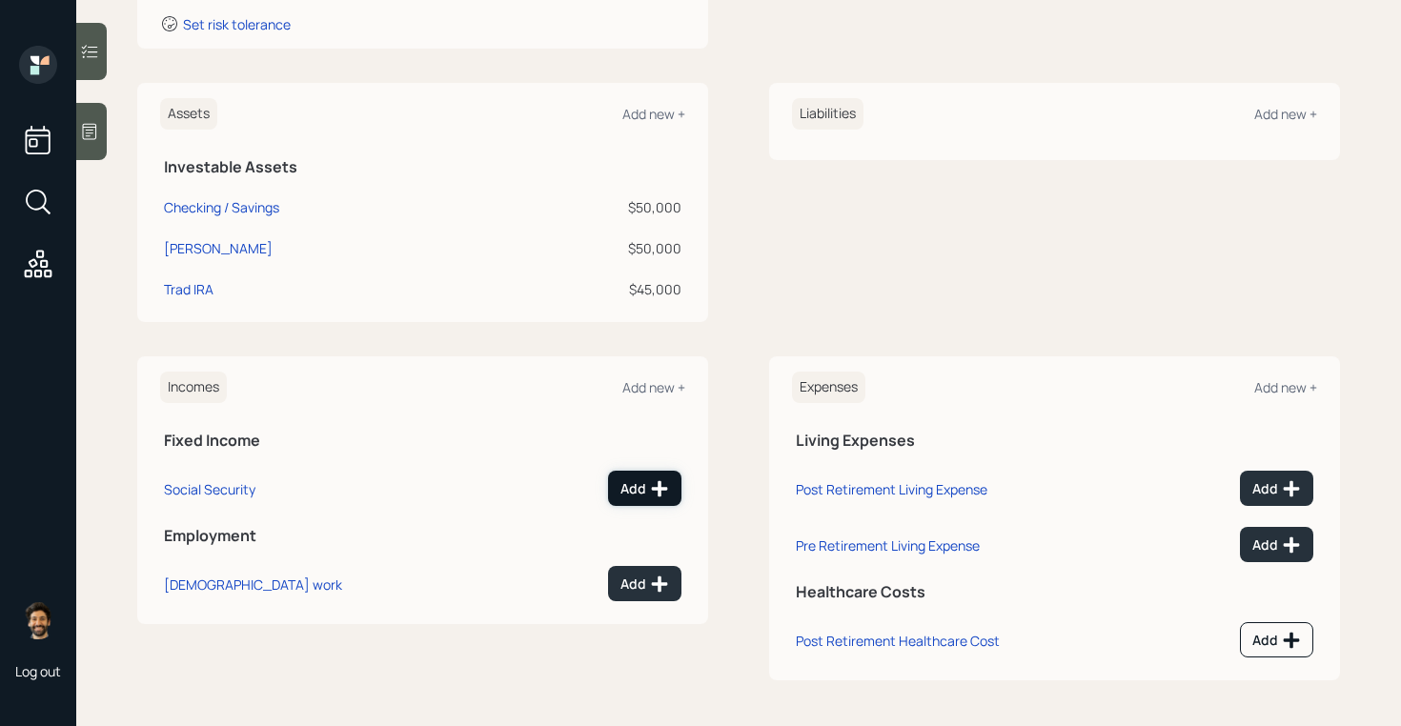
click at [635, 484] on div "Add" at bounding box center [645, 488] width 49 height 19
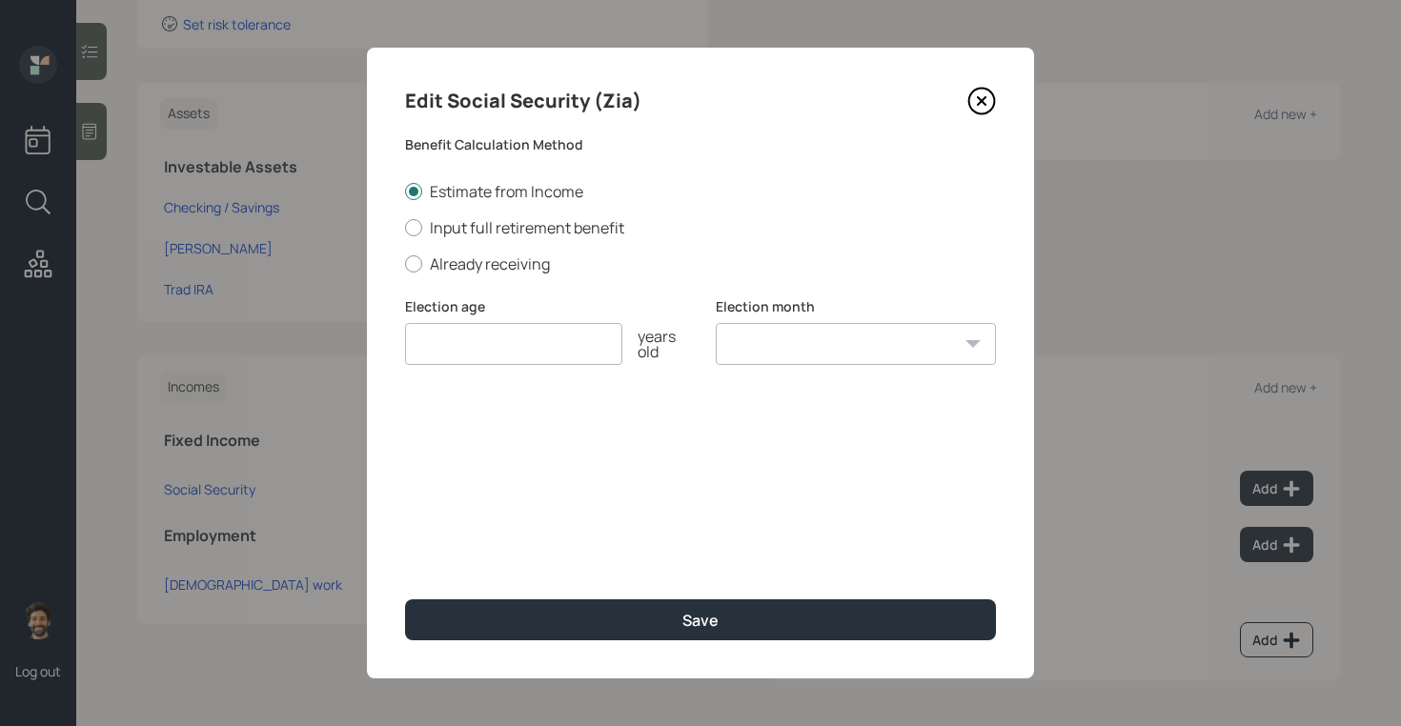
click at [476, 351] on input "number" at bounding box center [513, 344] width 217 height 42
type input "64"
click at [750, 345] on select "January February March April May June July August September October November De…" at bounding box center [856, 344] width 280 height 42
select select "12"
click at [716, 323] on select "January February March April May June July August September October November De…" at bounding box center [856, 344] width 280 height 42
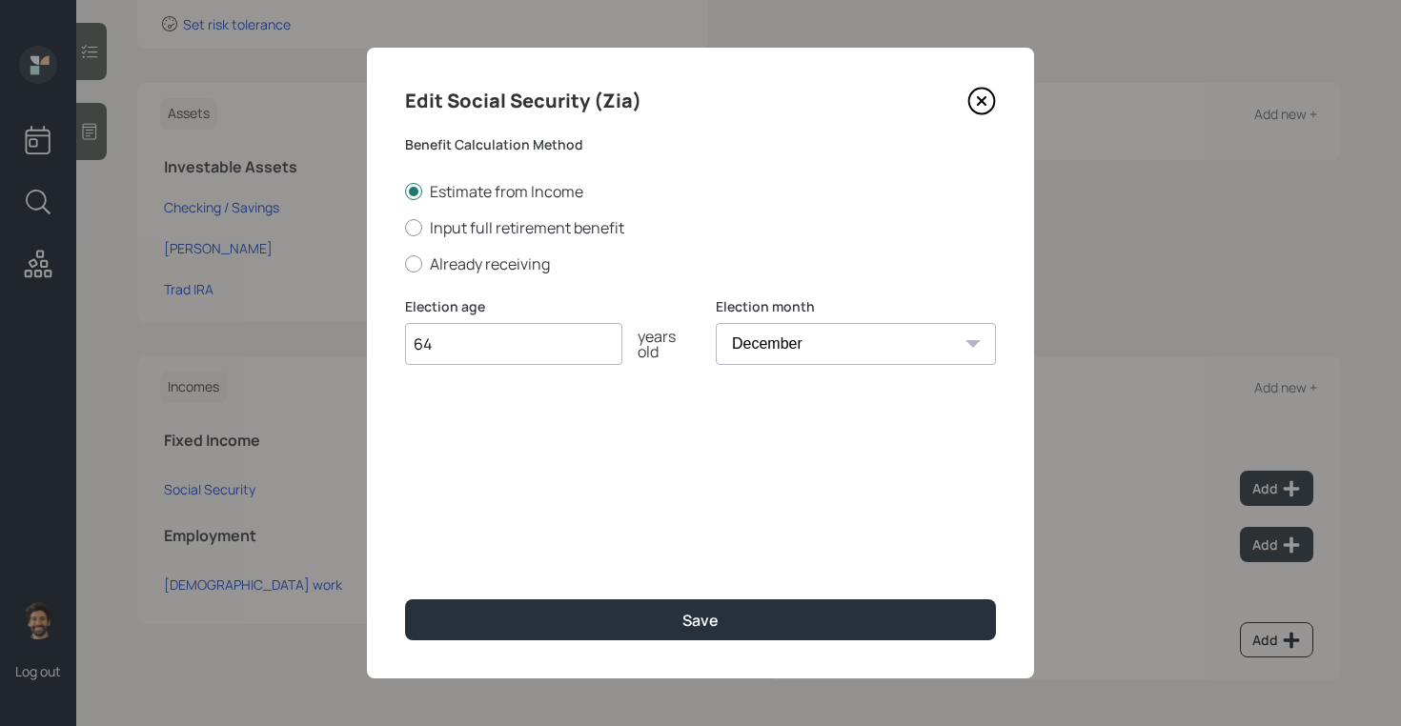
click at [622, 642] on div "Edit Social Security (Zia) Benefit Calculation Method Estimate from Income Inpu…" at bounding box center [700, 363] width 667 height 631
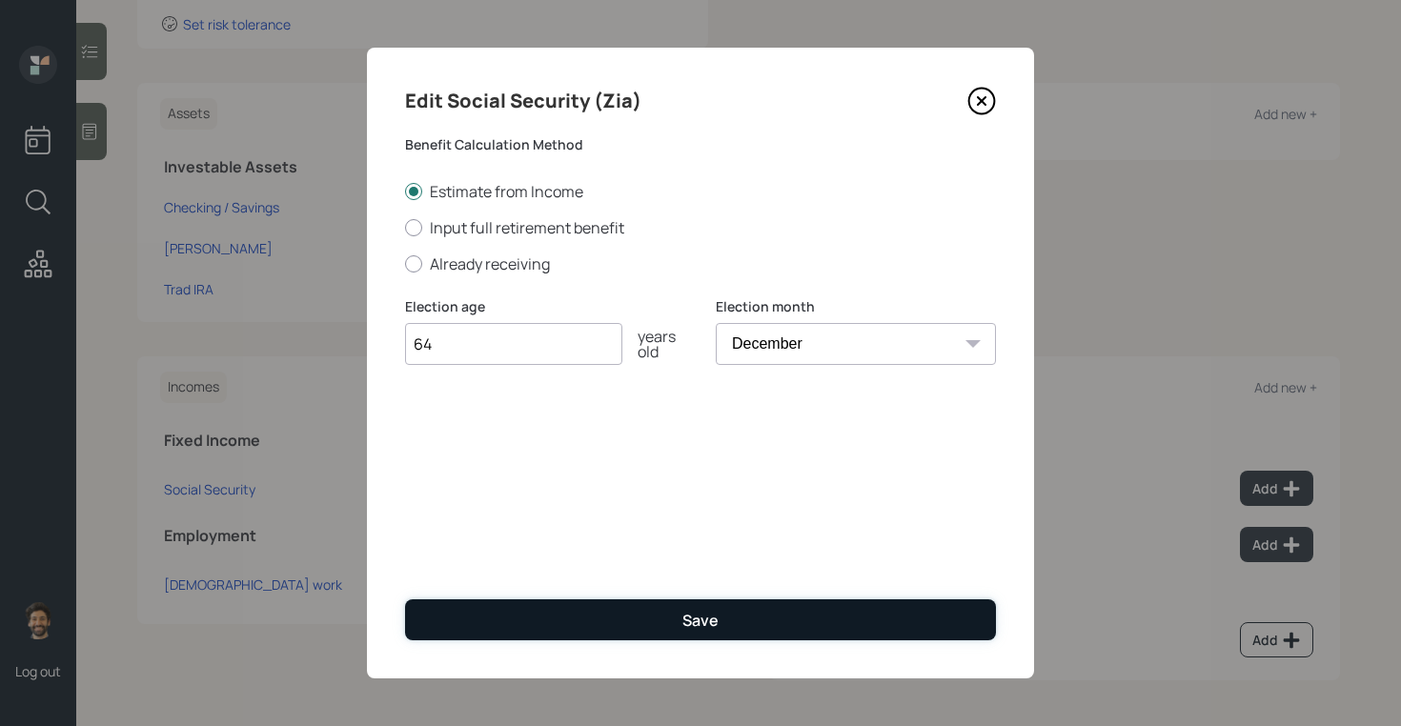
click at [579, 614] on button "Save" at bounding box center [700, 620] width 591 height 41
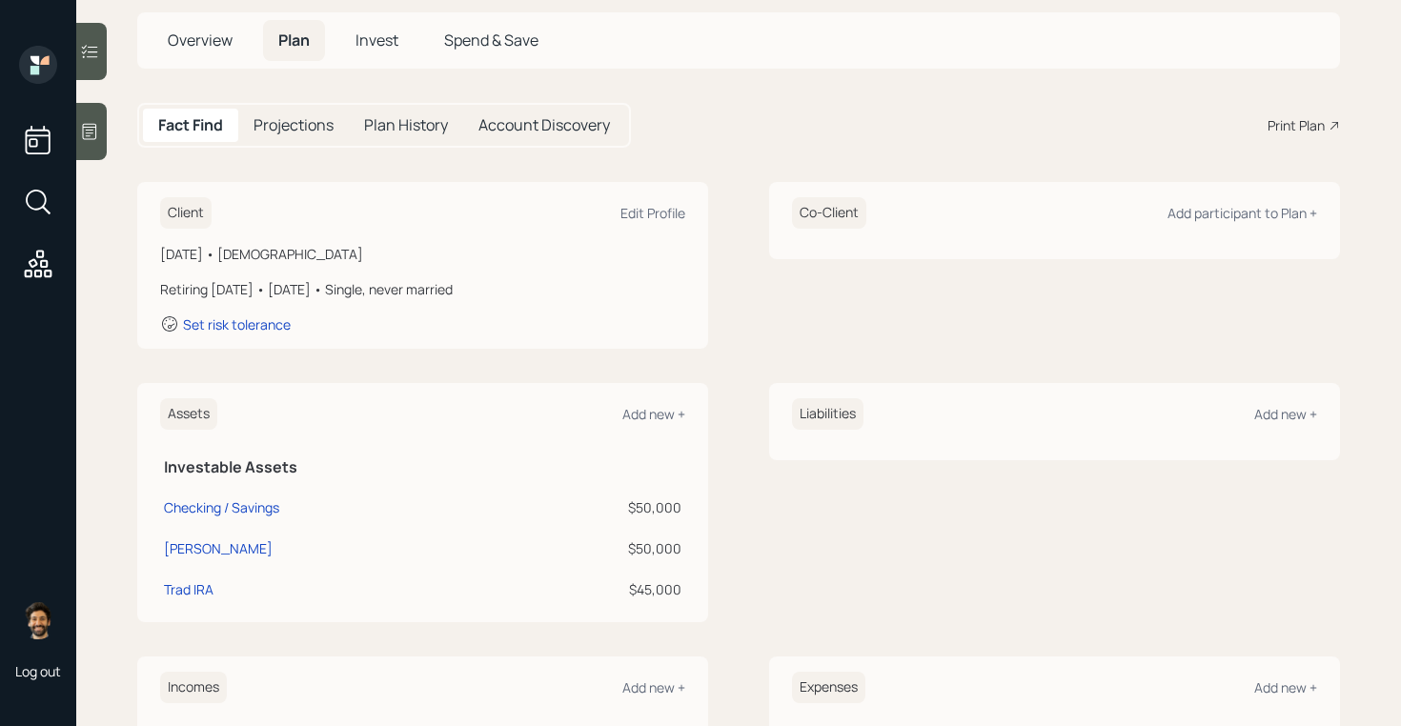
scroll to position [96, 0]
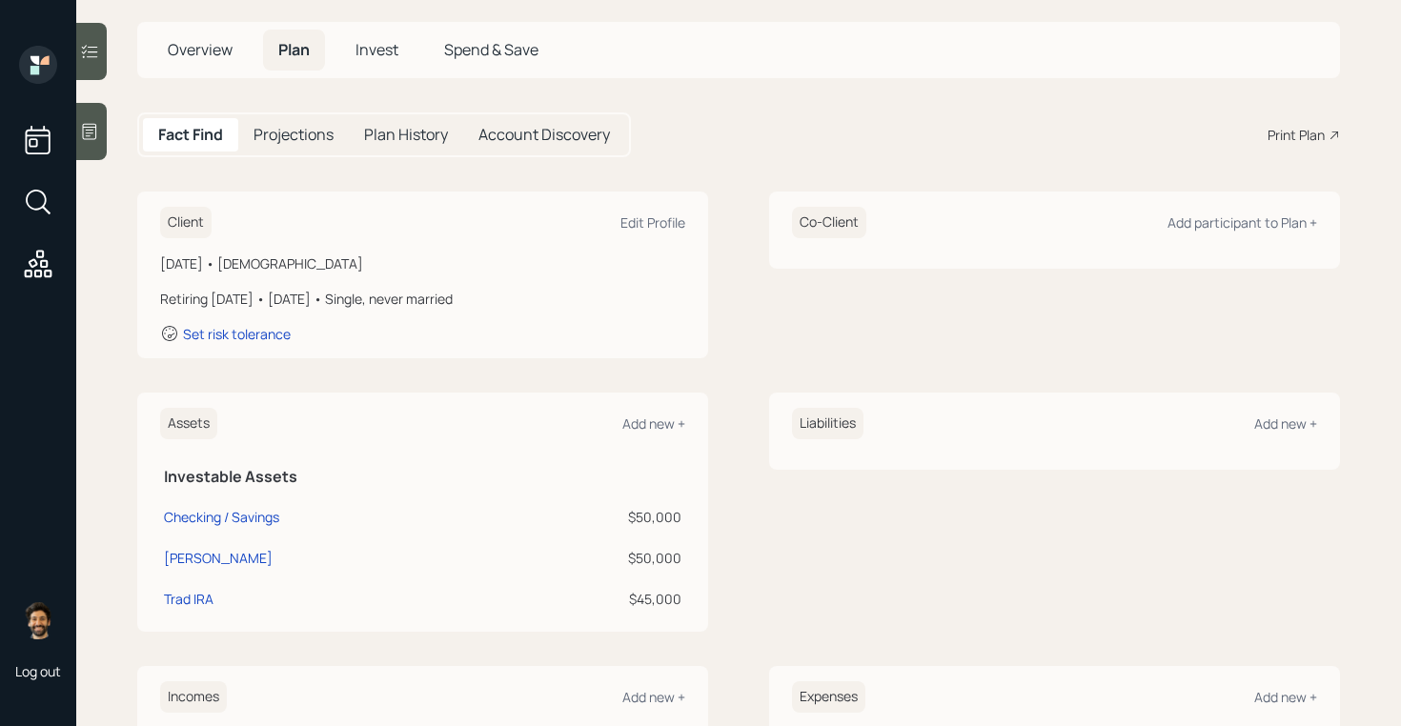
click at [392, 41] on span "Invest" at bounding box center [377, 49] width 43 height 21
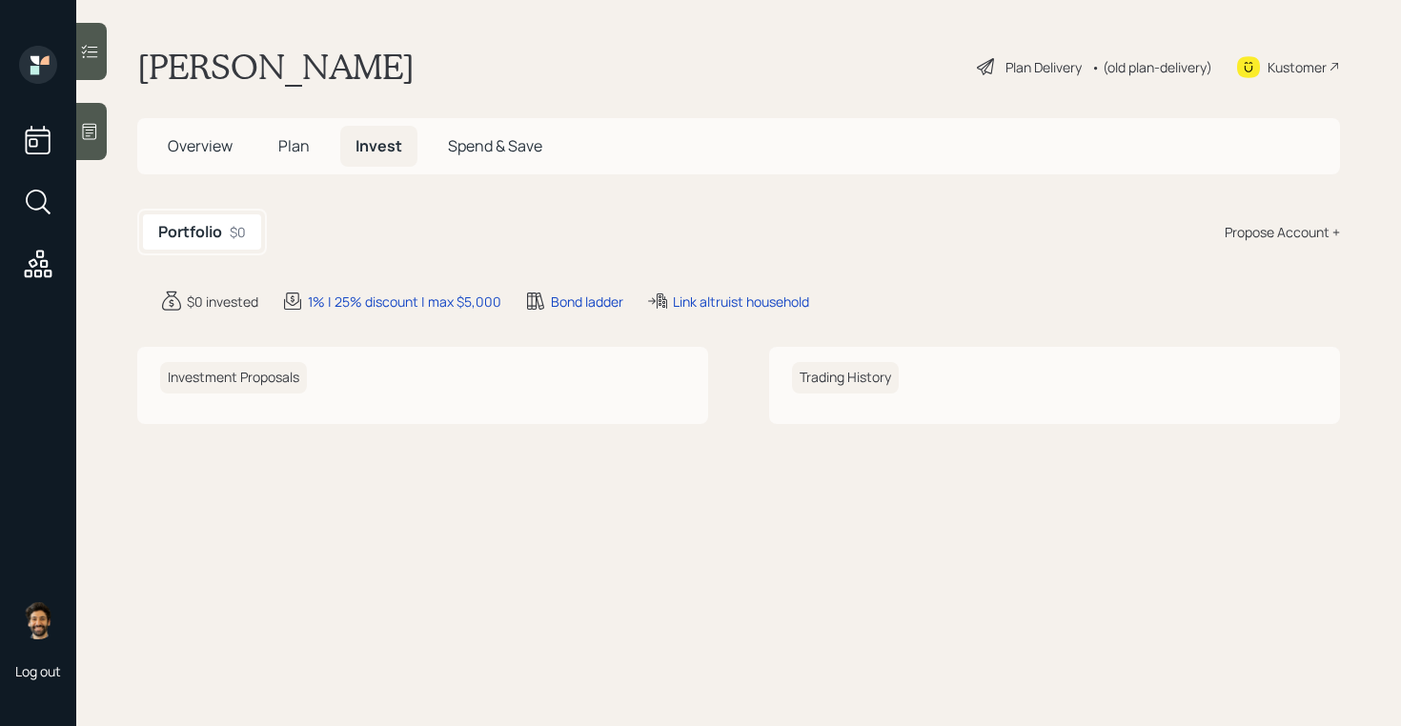
click at [1264, 230] on div "Propose Account +" at bounding box center [1282, 232] width 115 height 20
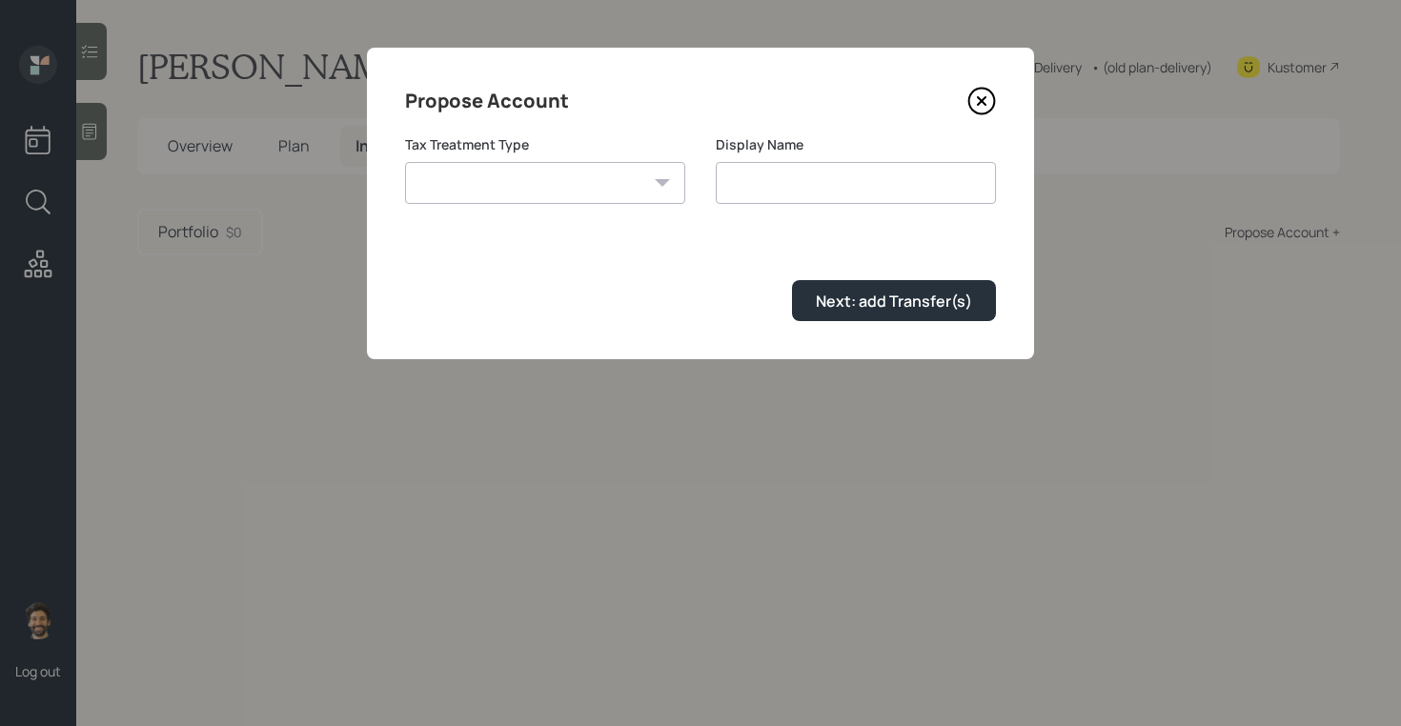
click at [609, 177] on select "[PERSON_NAME] Taxable Traditional" at bounding box center [545, 183] width 280 height 42
select select "[PERSON_NAME]"
click at [405, 162] on select "[PERSON_NAME] Taxable Traditional" at bounding box center [545, 183] width 280 height 42
type input "[PERSON_NAME]"
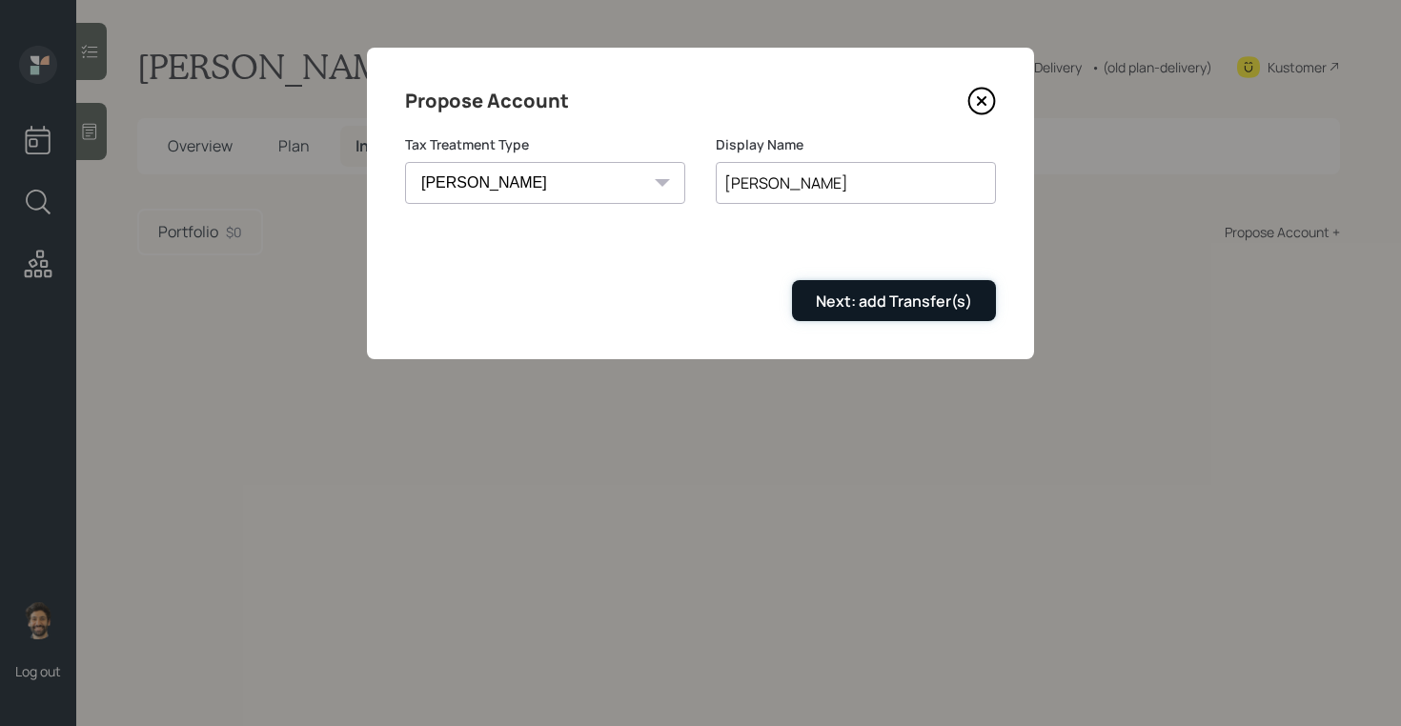
click at [821, 306] on div "Next: add Transfer(s)" at bounding box center [894, 301] width 156 height 21
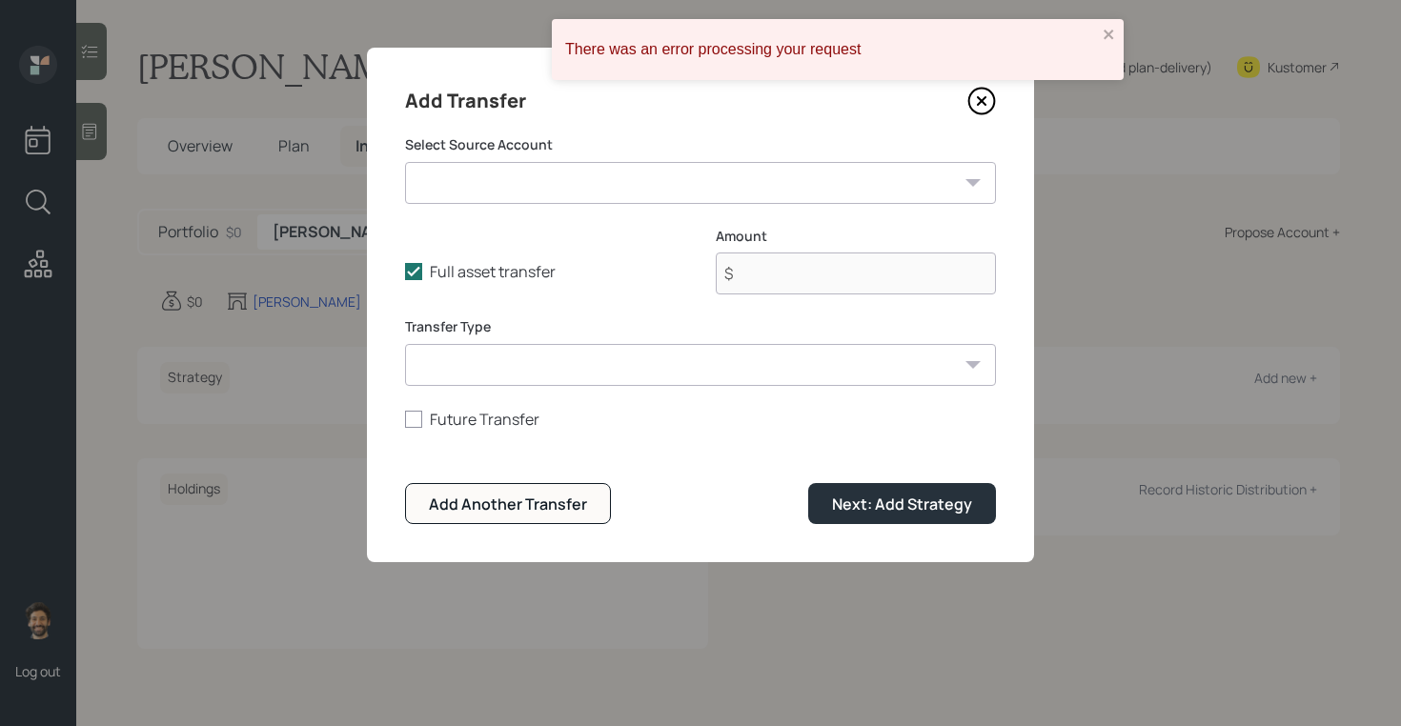
click at [498, 175] on select "Checking / Savings ($50,000 | Emergency Fund) [PERSON_NAME] ($50,000 | [PERSON_…" at bounding box center [700, 183] width 591 height 42
select select "6d70747c-f4d0-47fe-b940-61d8b78acb5d"
click at [405, 162] on select "Checking / Savings ($50,000 | Emergency Fund) [PERSON_NAME] ($50,000 | [PERSON_…" at bounding box center [700, 183] width 591 height 42
type input "$ 50,000"
click at [478, 362] on select "ACAT Transfer Non ACAT Transfer Capitalize Rollover Rollover Deposit" at bounding box center [700, 365] width 591 height 42
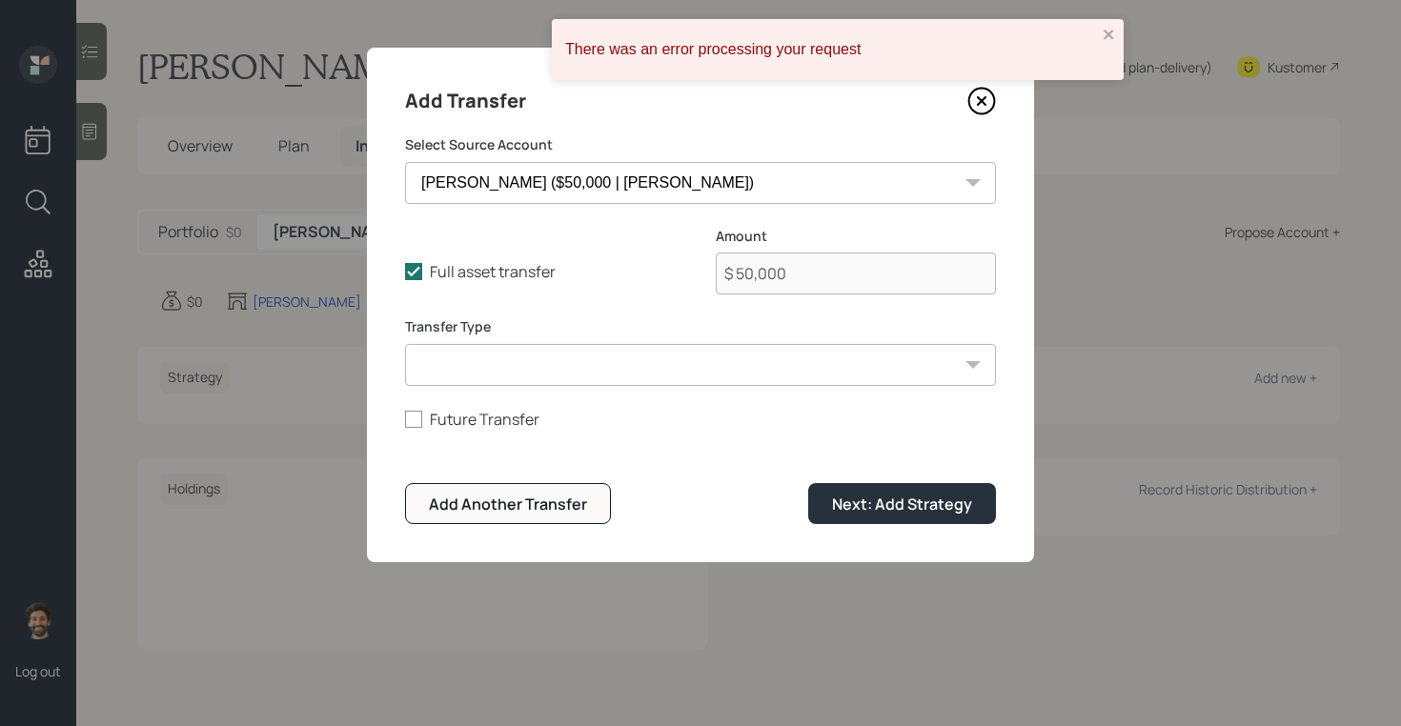
select select "acat_transfer"
click at [405, 344] on select "ACAT Transfer Non ACAT Transfer Capitalize Rollover Rollover Deposit" at bounding box center [700, 365] width 591 height 42
click at [834, 491] on button "Next: Add Strategy" at bounding box center [902, 503] width 188 height 41
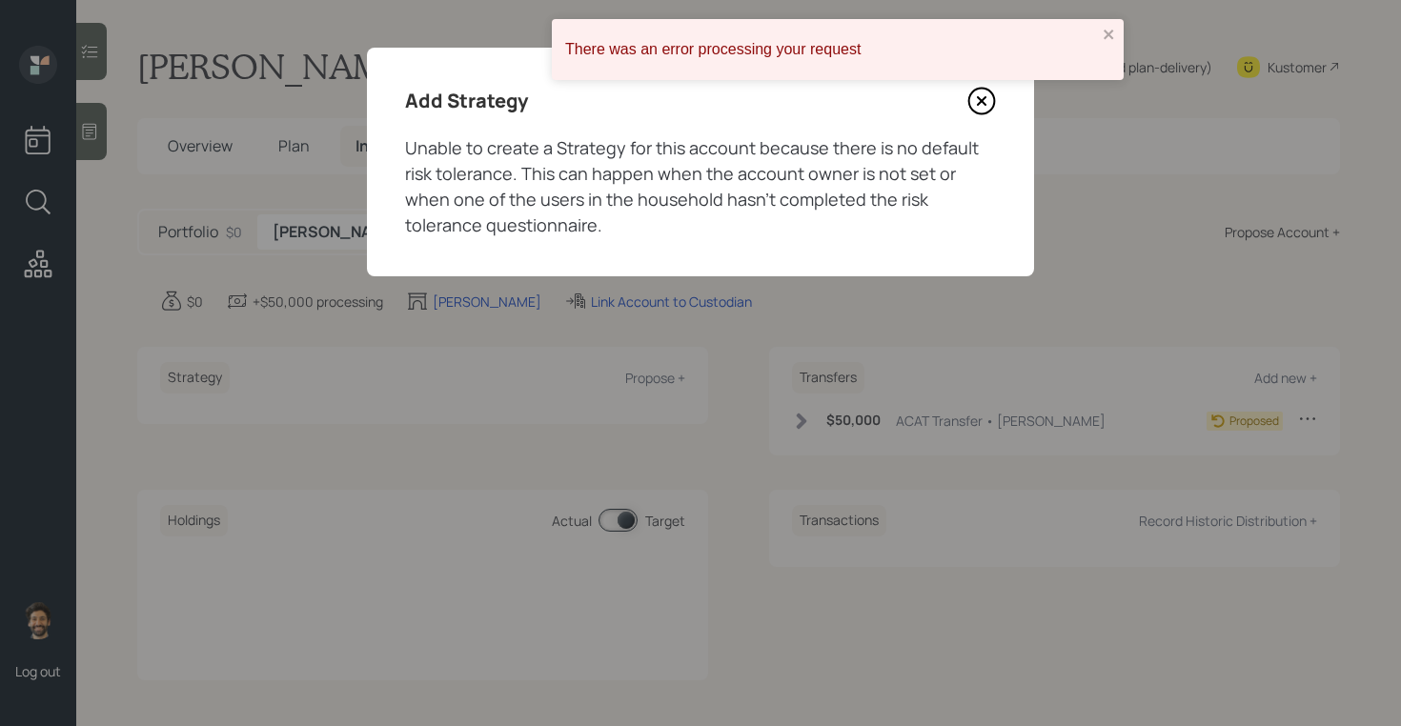
click at [974, 107] on icon at bounding box center [981, 101] width 29 height 29
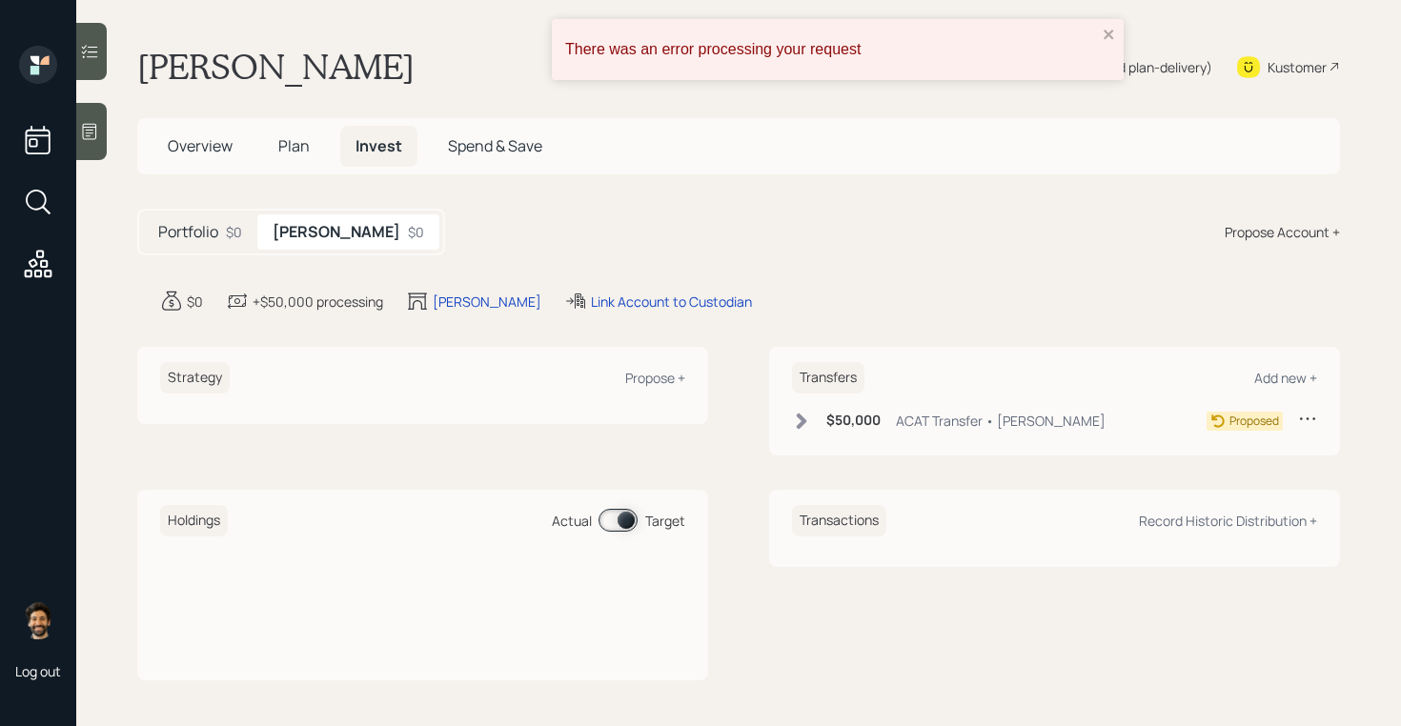
click at [1321, 239] on div "Propose Account +" at bounding box center [1282, 232] width 115 height 20
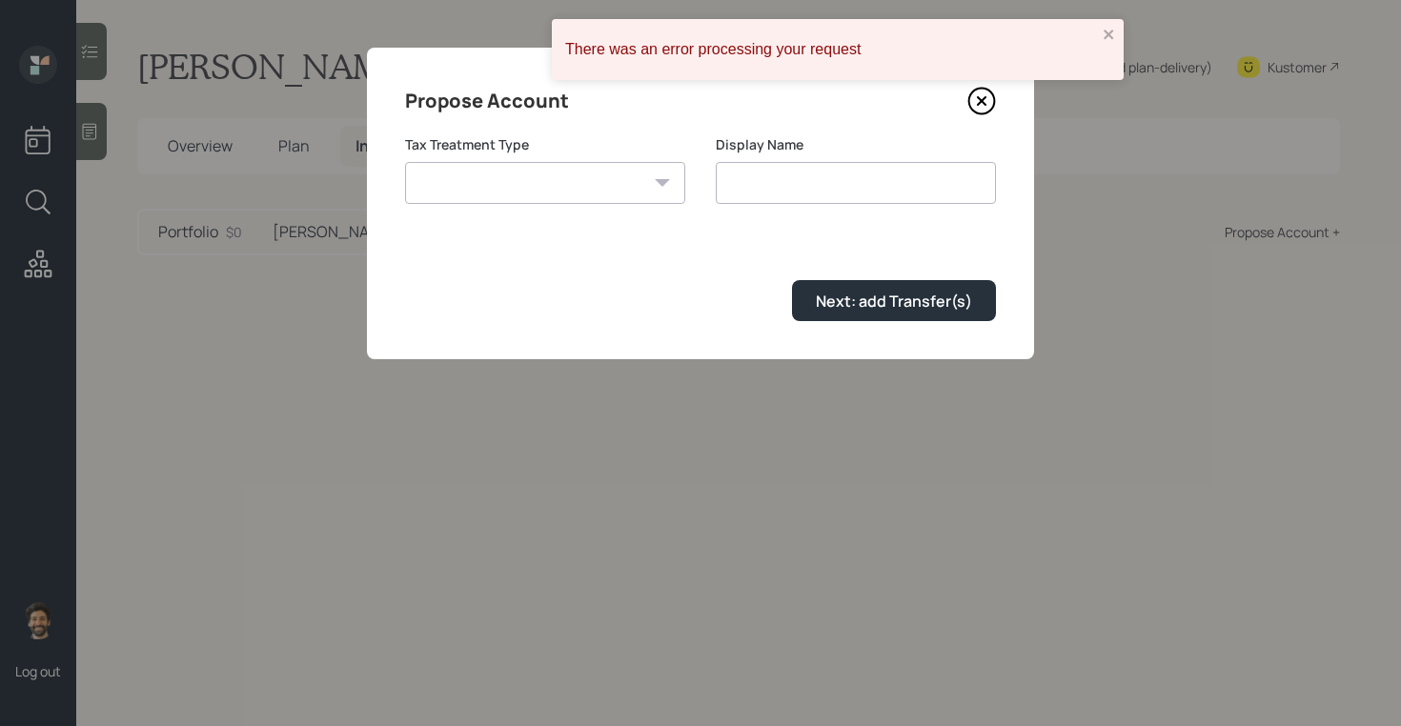
click at [569, 194] on select "[PERSON_NAME] Taxable Traditional" at bounding box center [545, 183] width 280 height 42
select select "traditional"
click at [405, 162] on select "[PERSON_NAME] Taxable Traditional" at bounding box center [545, 183] width 280 height 42
type input "Traditional"
click at [810, 278] on form "Tax Treatment Type [PERSON_NAME] Taxable Traditional Display Name Traditional N…" at bounding box center [700, 228] width 591 height 186
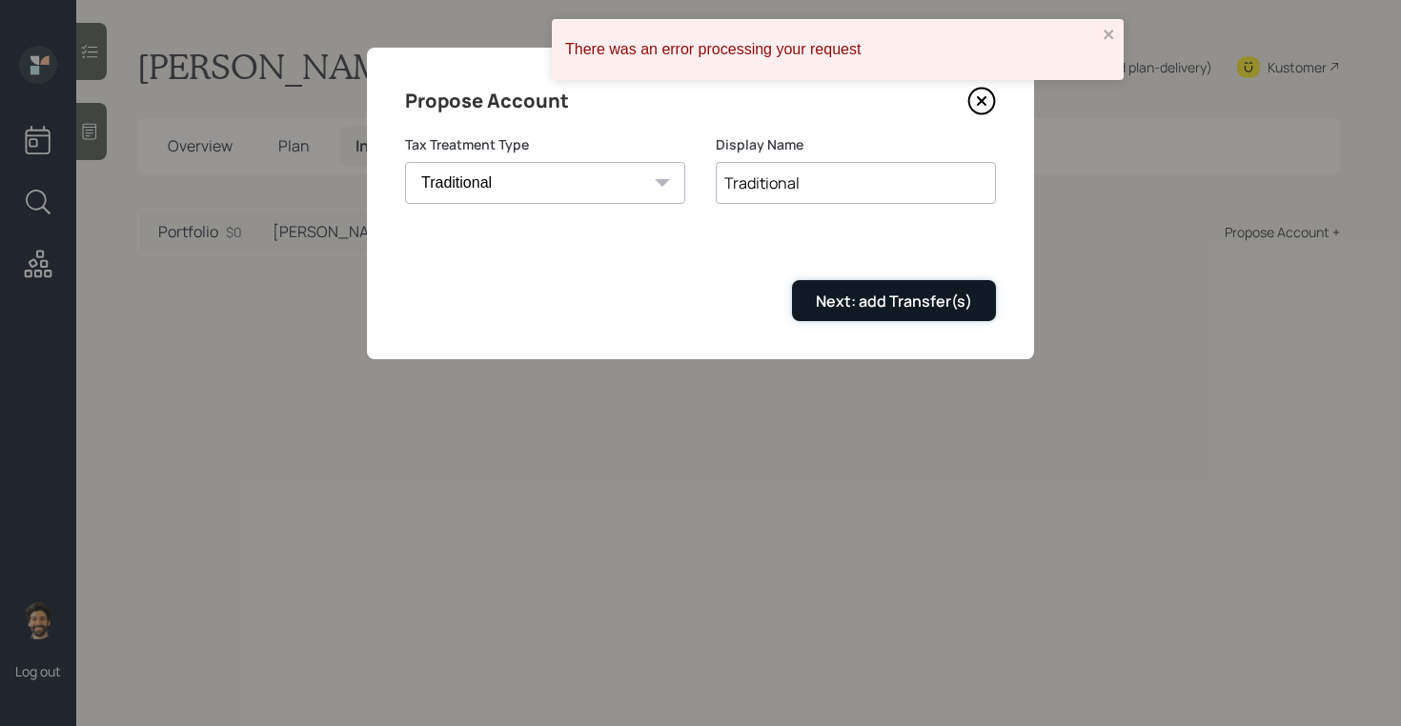
click at [814, 289] on button "Next: add Transfer(s)" at bounding box center [894, 300] width 204 height 41
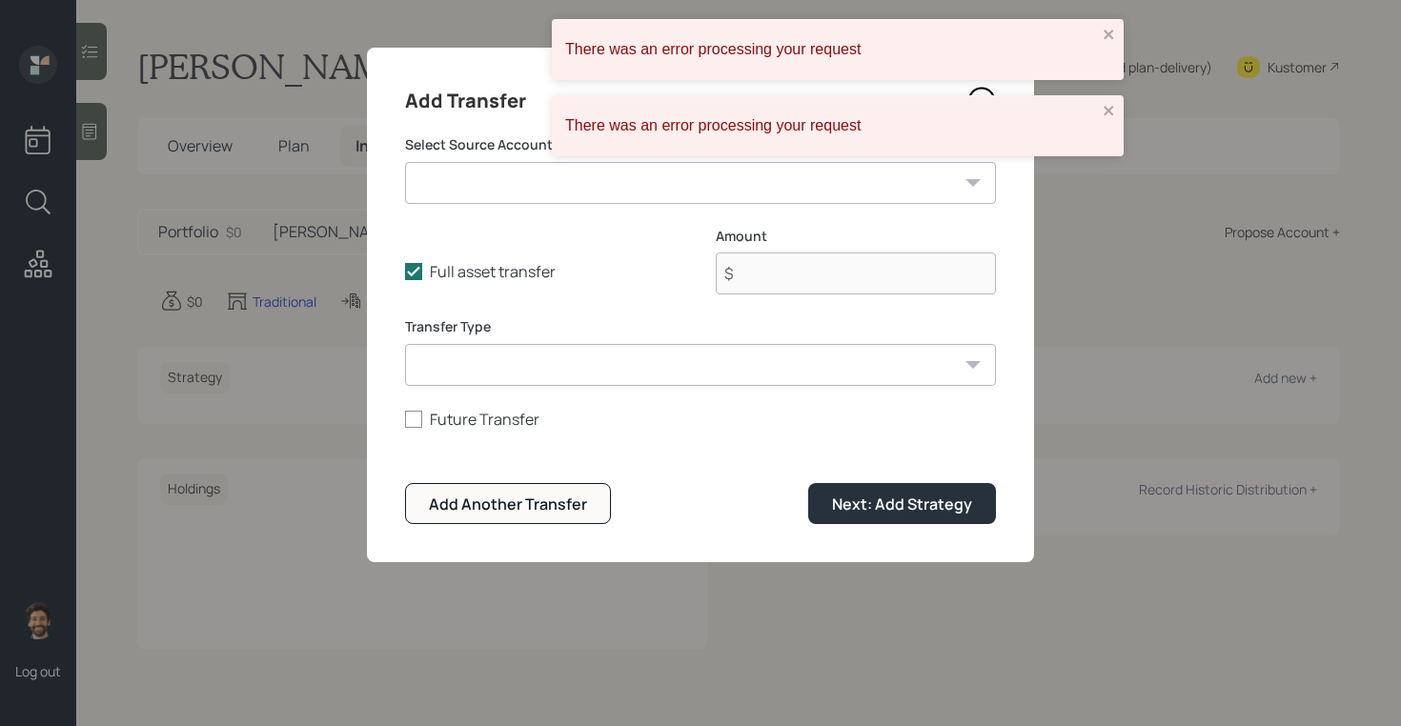
click at [484, 182] on select "Checking / Savings ($50,000 | Emergency Fund) [PERSON_NAME] ($50,000 | [PERSON_…" at bounding box center [700, 183] width 591 height 42
select select "575682ec-72c9-423e-b906-6a2490687c80"
click at [405, 162] on select "Checking / Savings ($50,000 | Emergency Fund) [PERSON_NAME] ($50,000 | [PERSON_…" at bounding box center [700, 183] width 591 height 42
type input "$ 45,000"
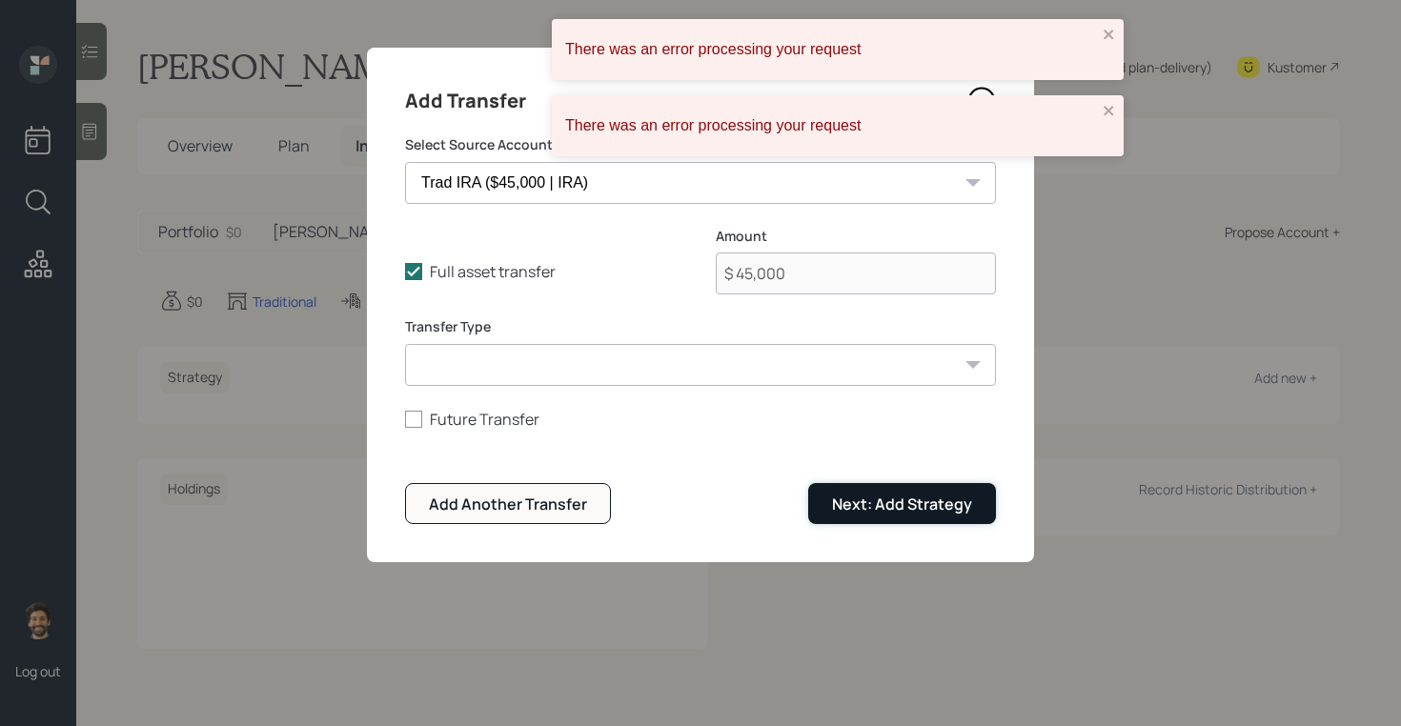
click at [860, 505] on div "Next: Add Strategy" at bounding box center [902, 504] width 140 height 21
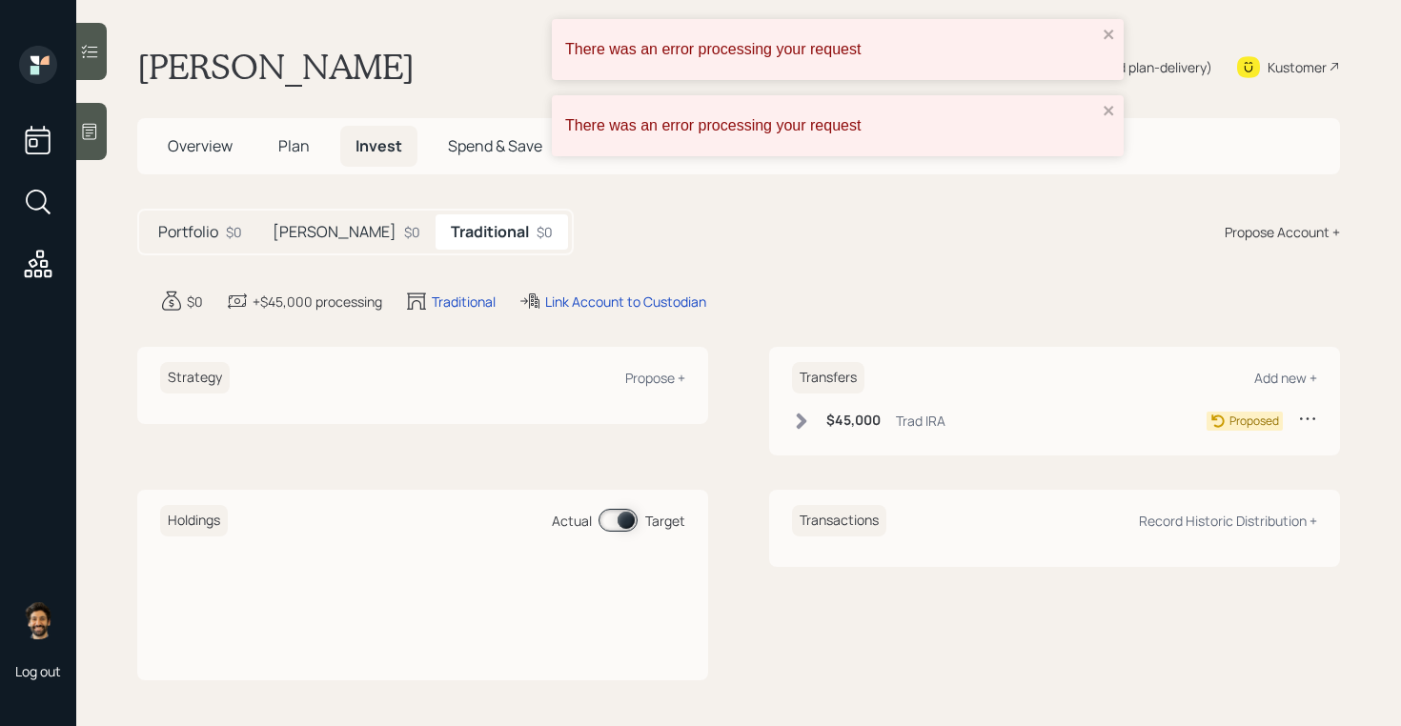
click at [1116, 38] on div "There was an error processing your request" at bounding box center [838, 49] width 572 height 61
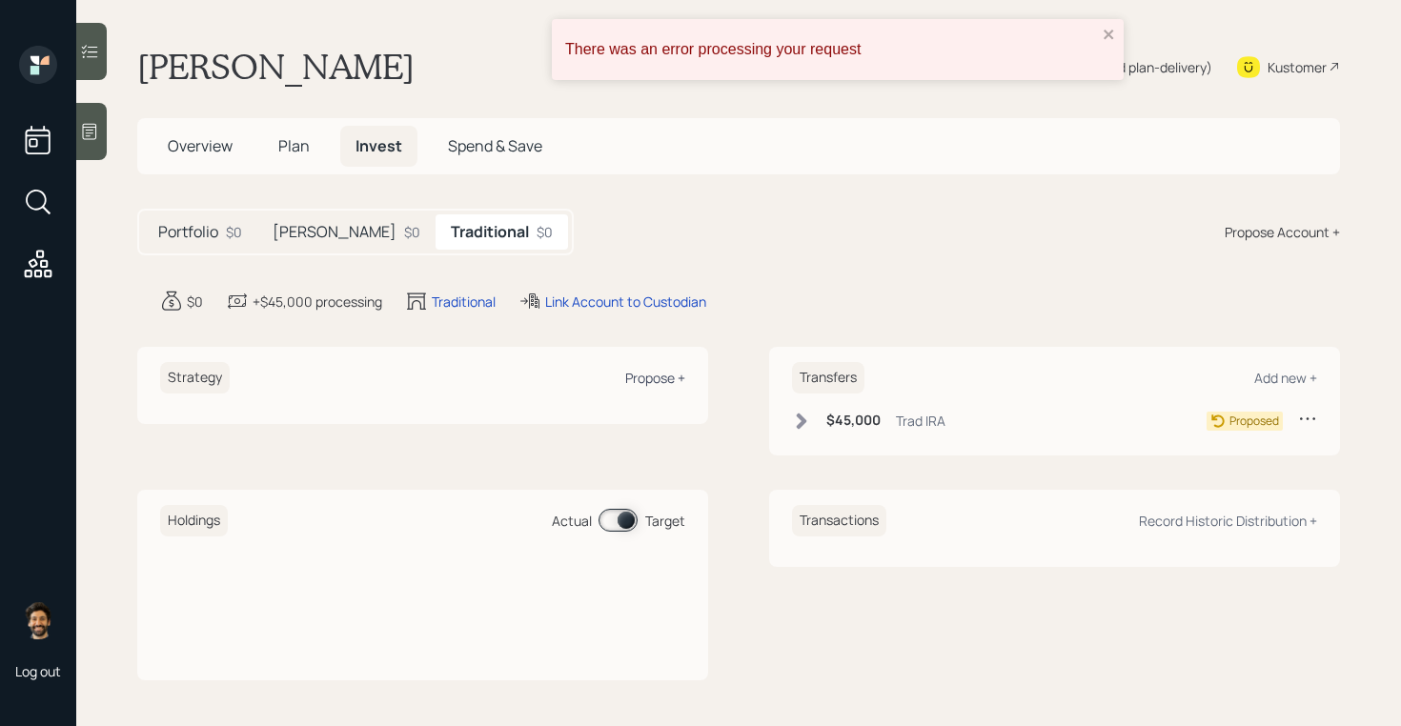
click at [660, 378] on div "Propose +" at bounding box center [655, 378] width 60 height 18
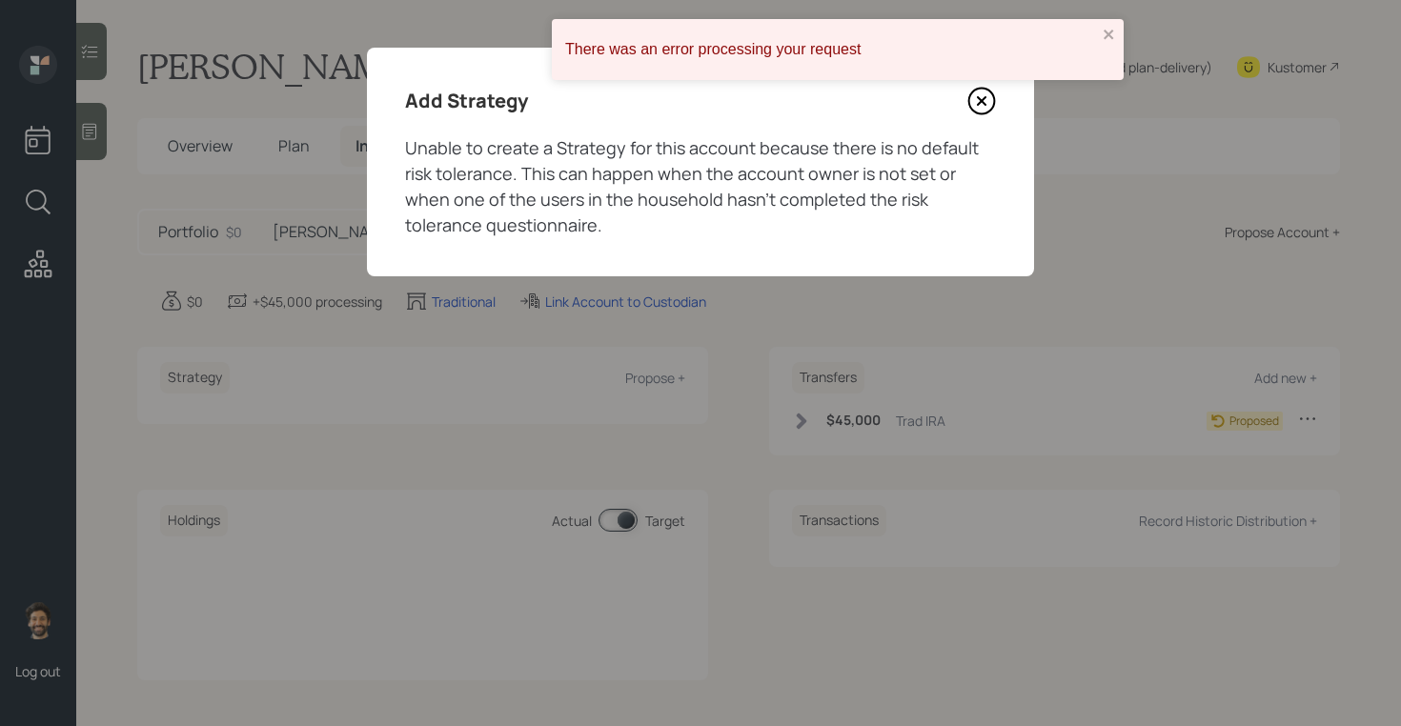
click at [983, 89] on icon at bounding box center [982, 102] width 26 height 26
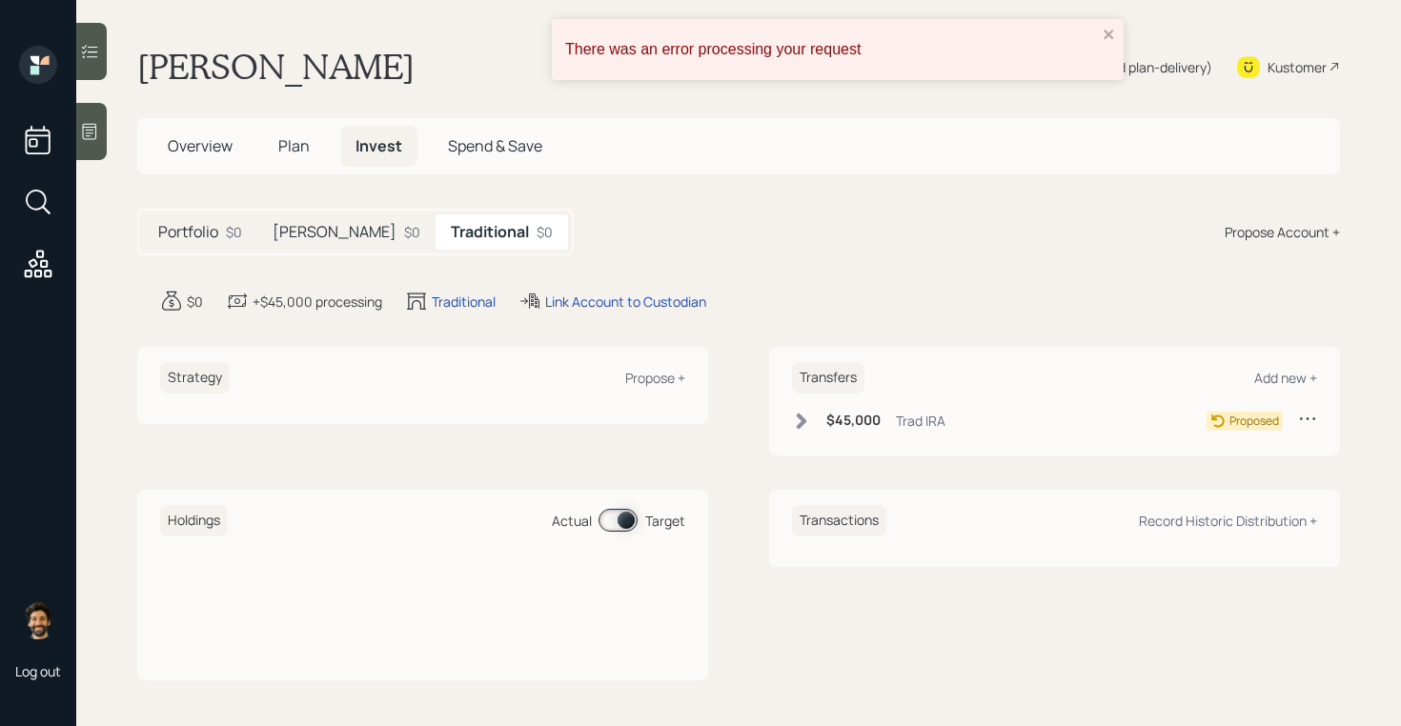
click at [294, 163] on h5 "Plan" at bounding box center [294, 146] width 62 height 41
